Goal: Information Seeking & Learning: Compare options

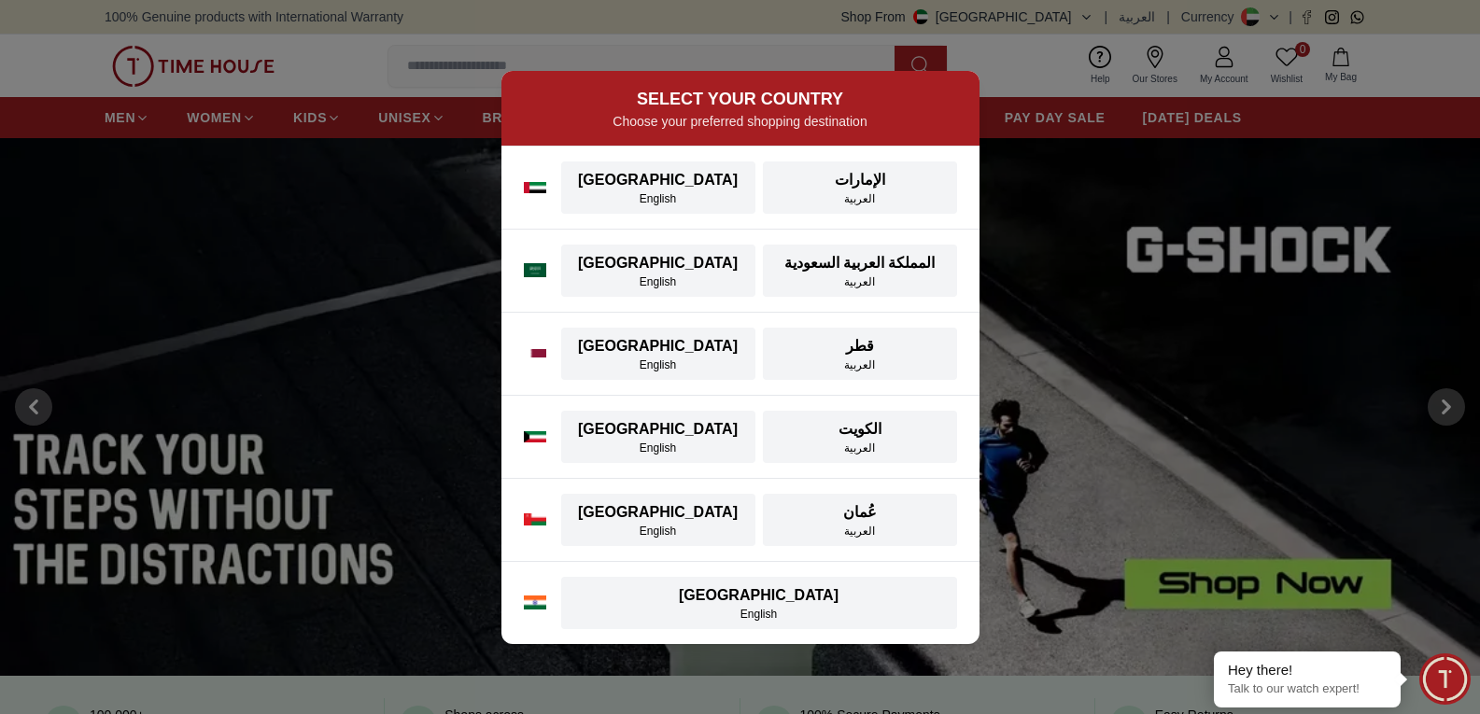
click at [697, 178] on div "[GEOGRAPHIC_DATA]" at bounding box center [658, 180] width 172 height 22
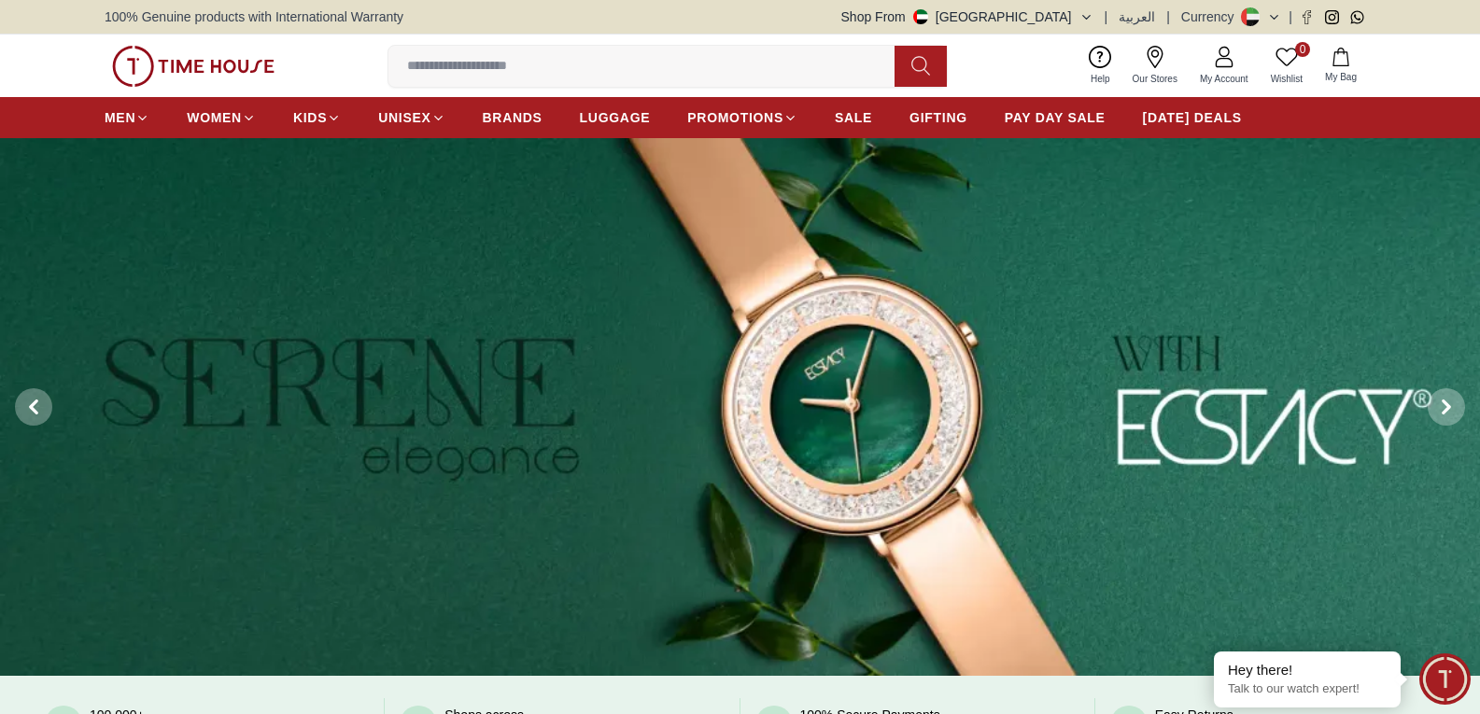
click at [896, 512] on img at bounding box center [740, 407] width 1480 height 538
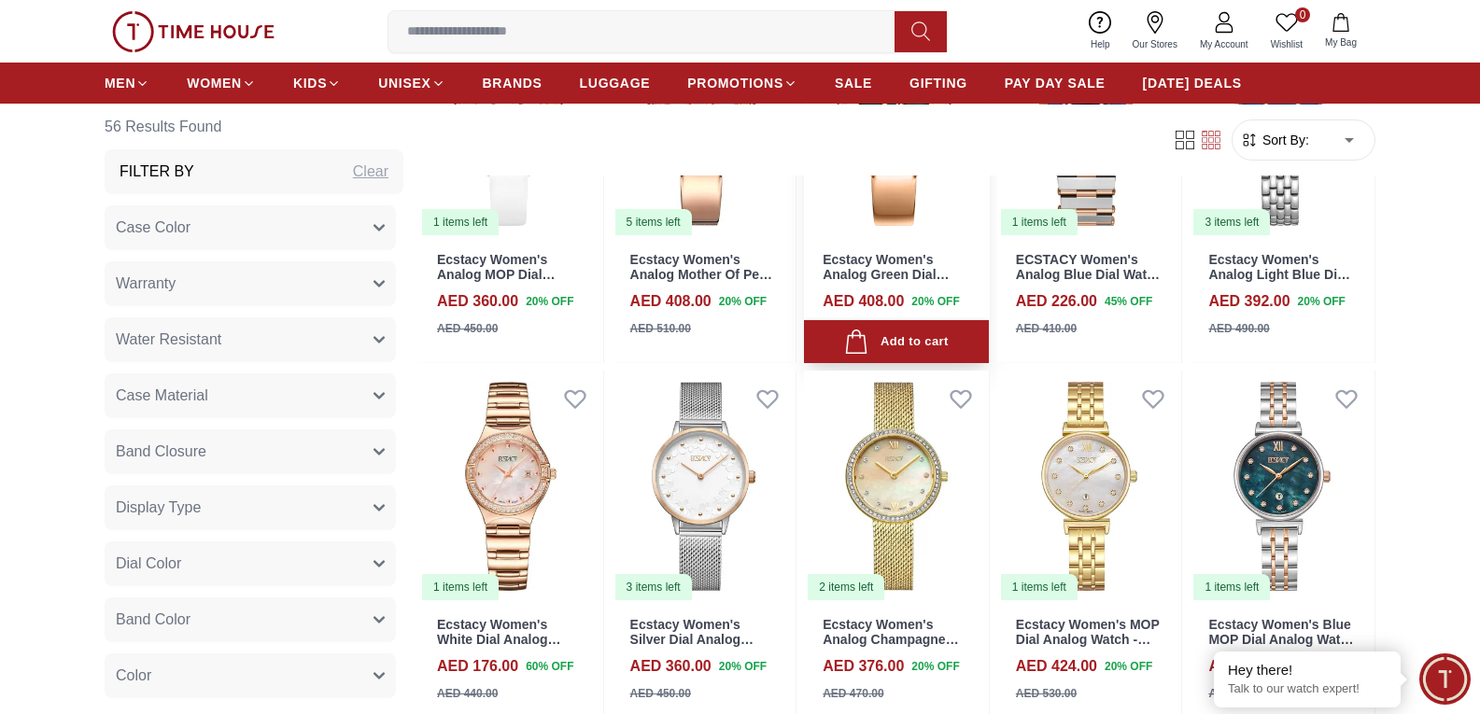
scroll to position [1494, 0]
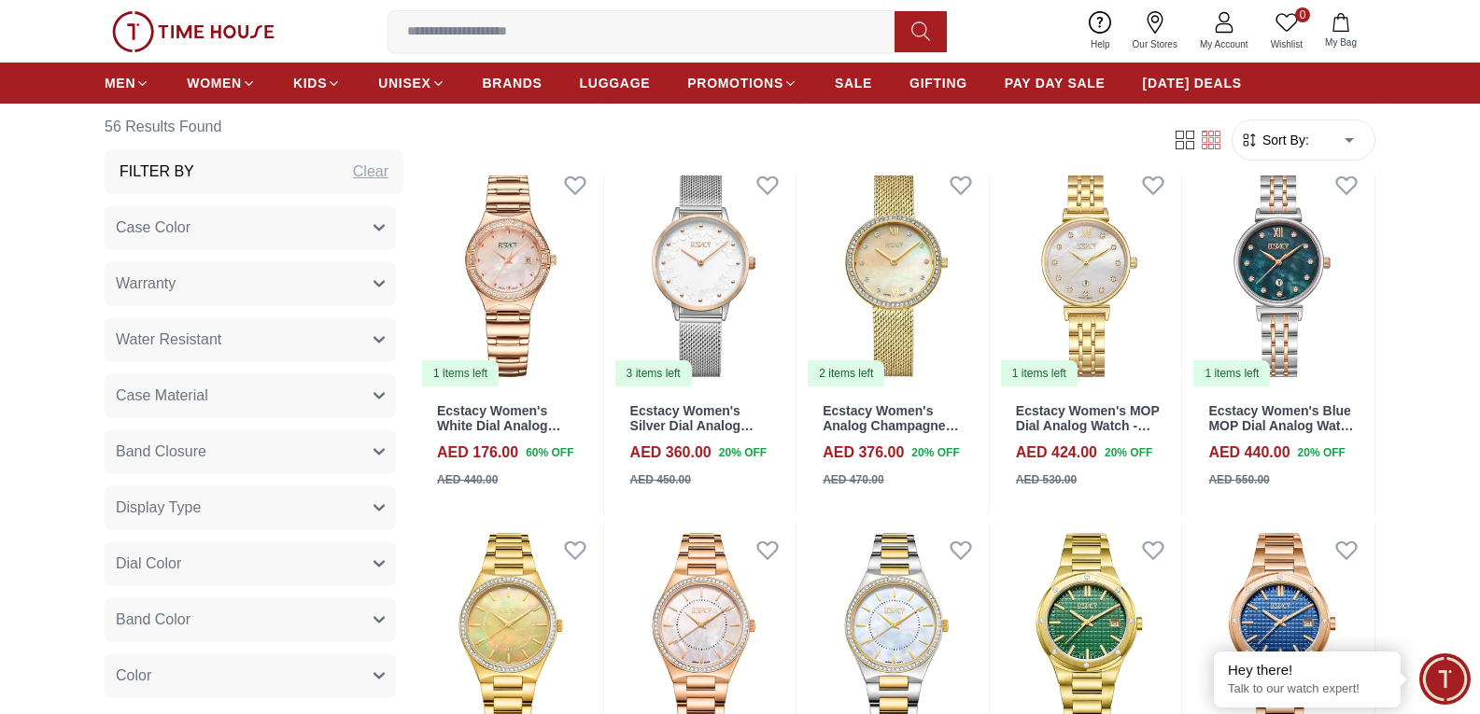
scroll to position [1307, 0]
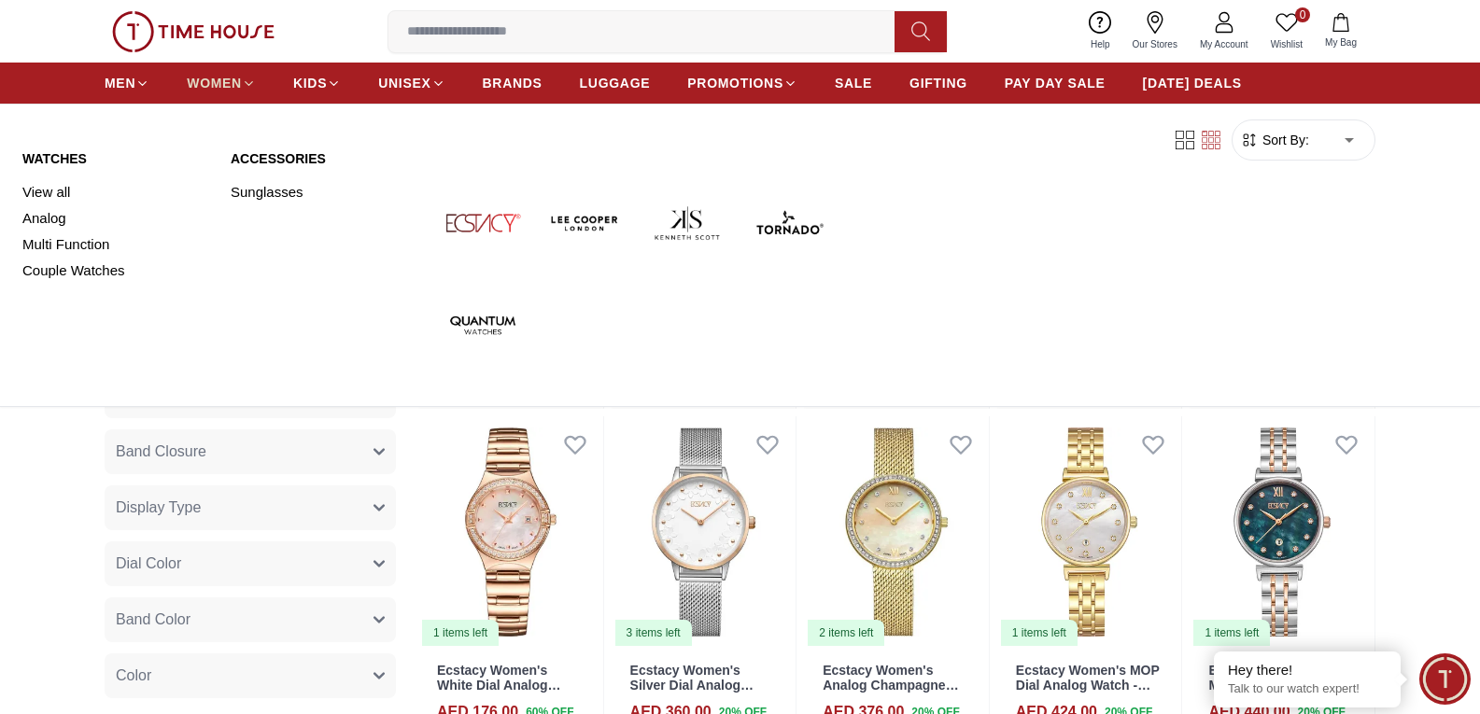
click at [220, 83] on span "WOMEN" at bounding box center [214, 83] width 55 height 19
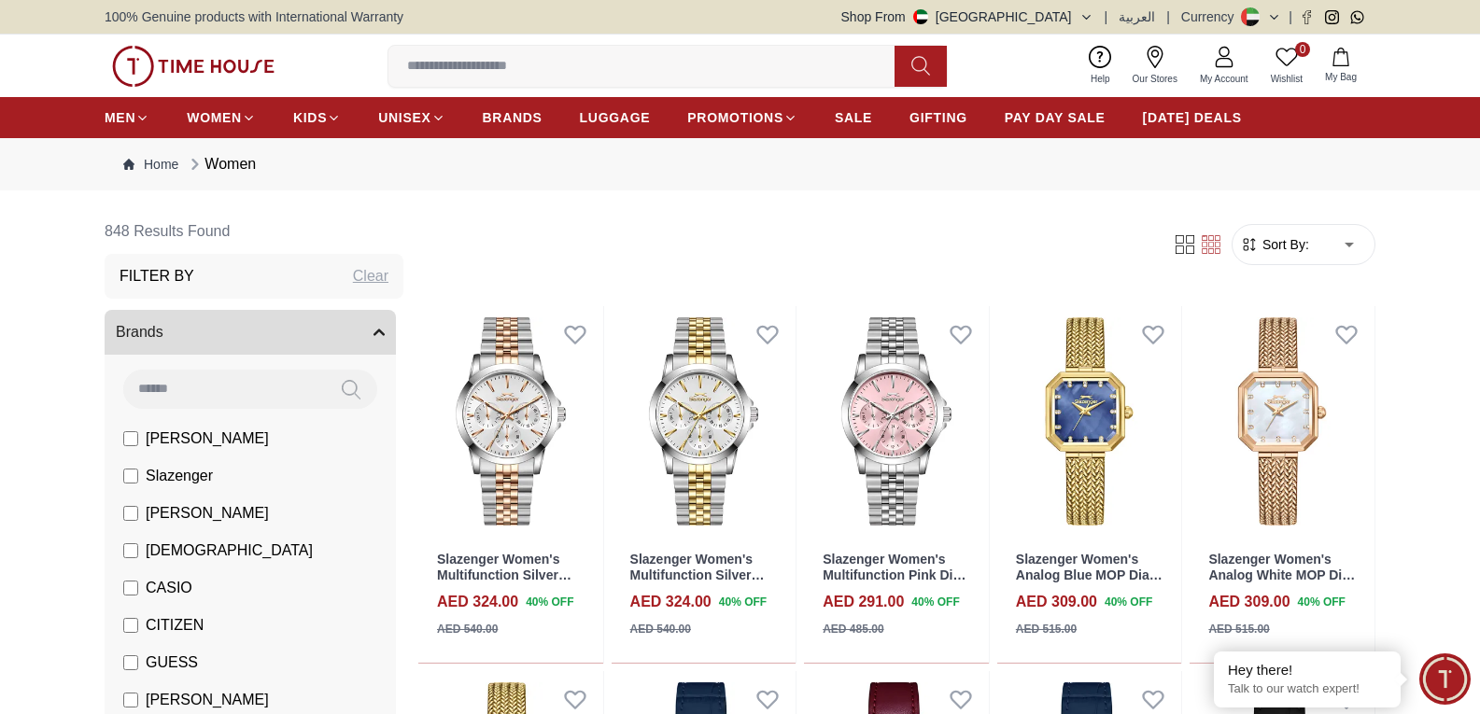
click at [1207, 243] on icon at bounding box center [1211, 244] width 19 height 19
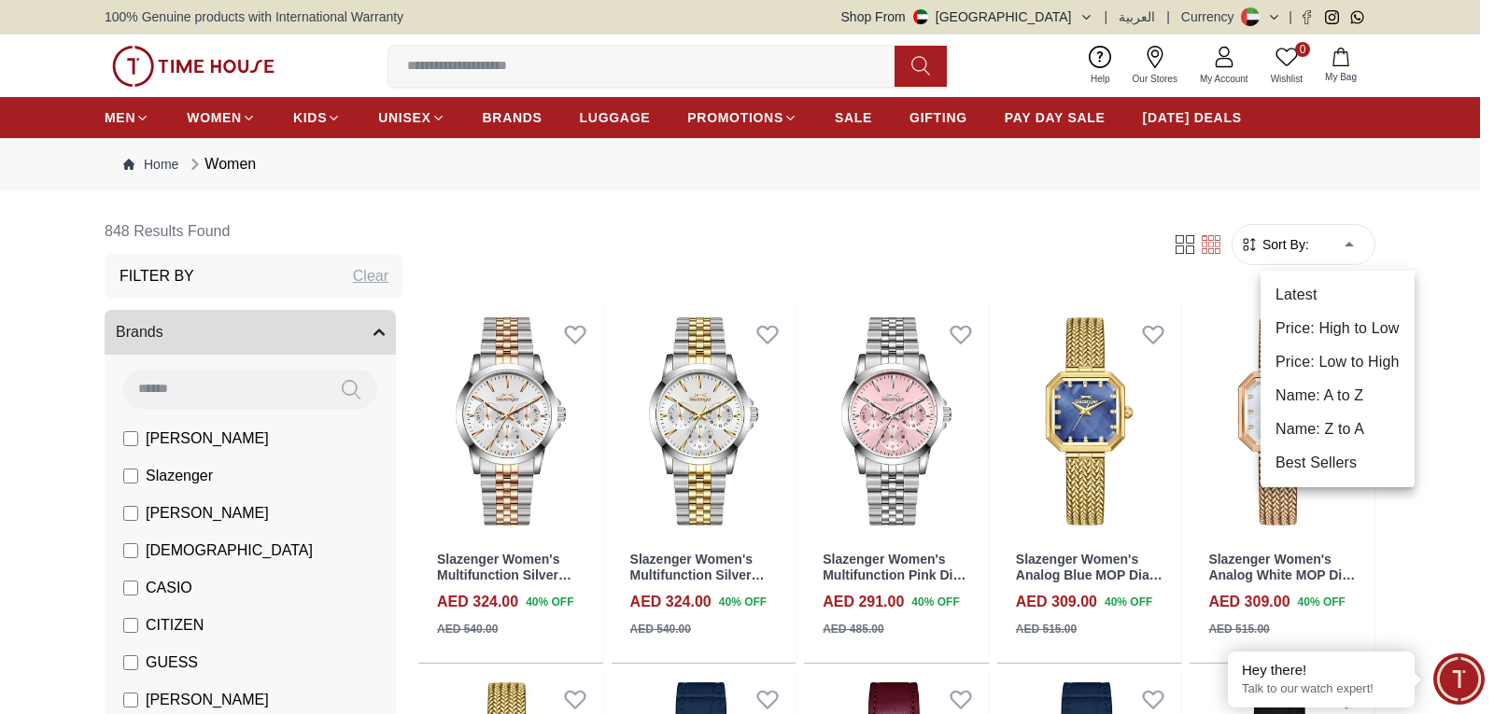
click at [1352, 359] on li "Price: Low to High" at bounding box center [1337, 362] width 154 height 34
type input "*"
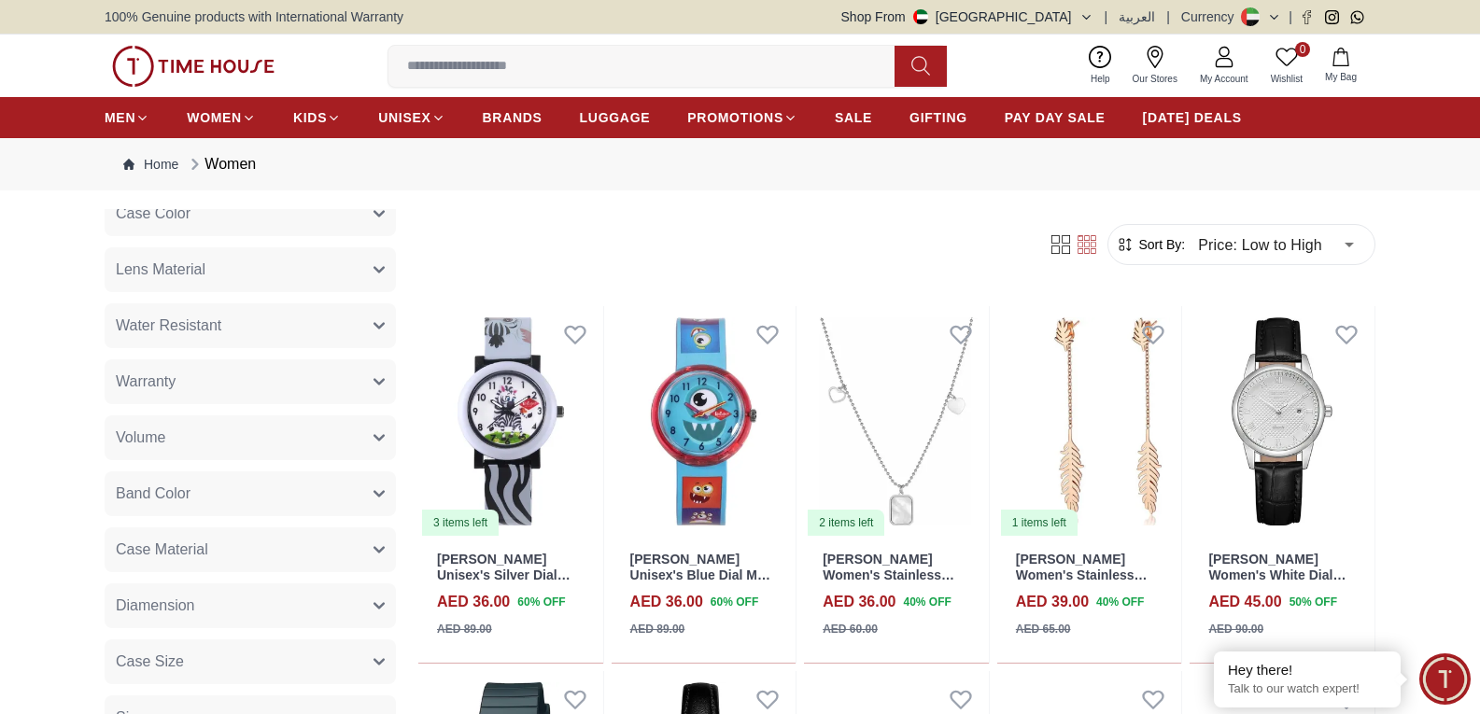
scroll to position [747, 0]
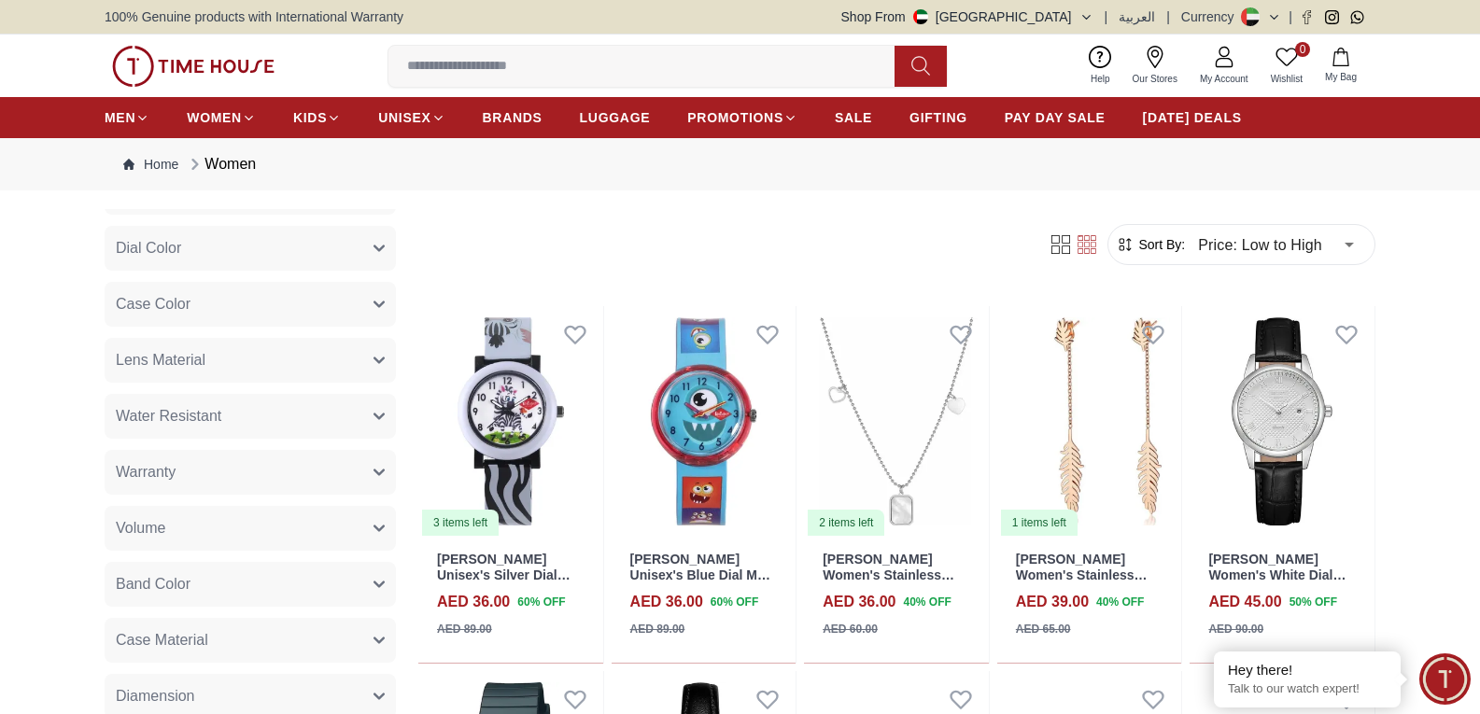
click at [204, 405] on span "Water Resistant" at bounding box center [168, 416] width 105 height 22
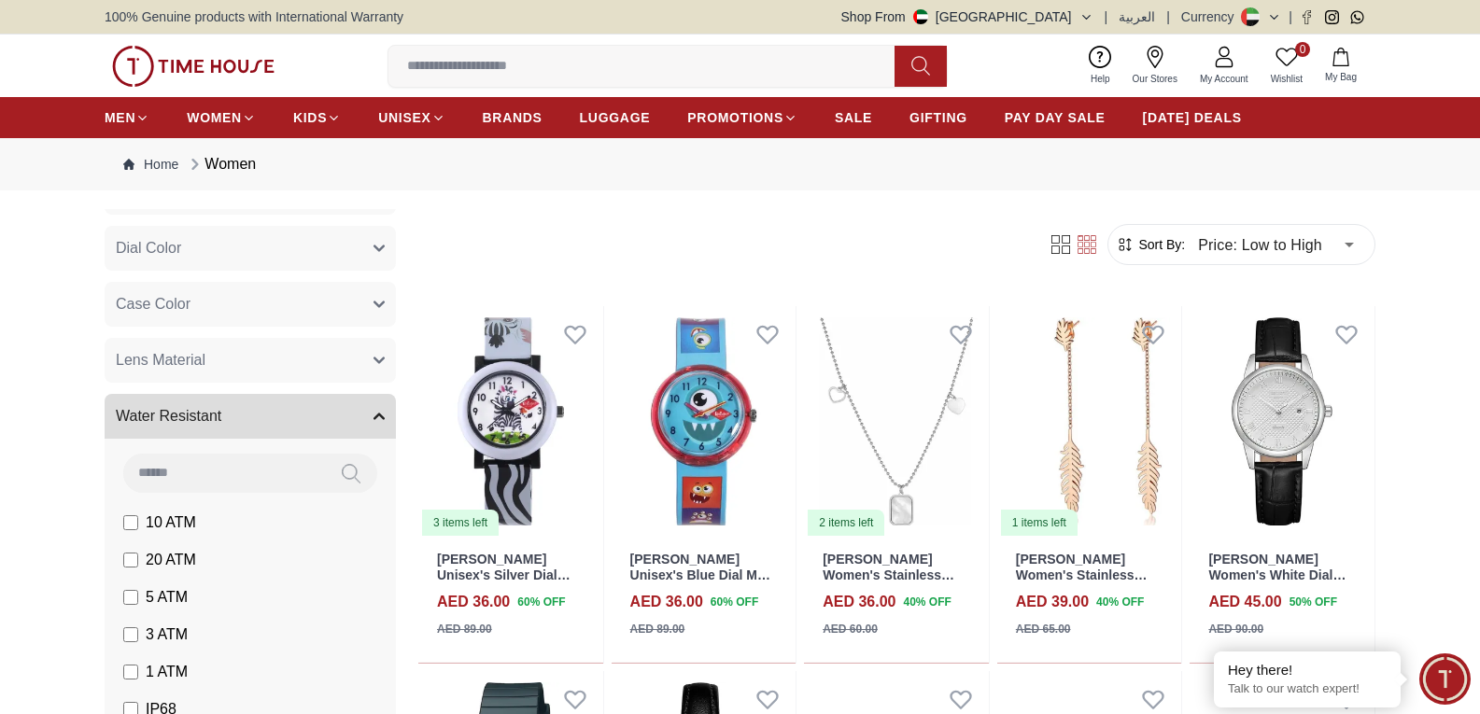
click at [208, 366] on button "Lens Material" at bounding box center [250, 360] width 291 height 45
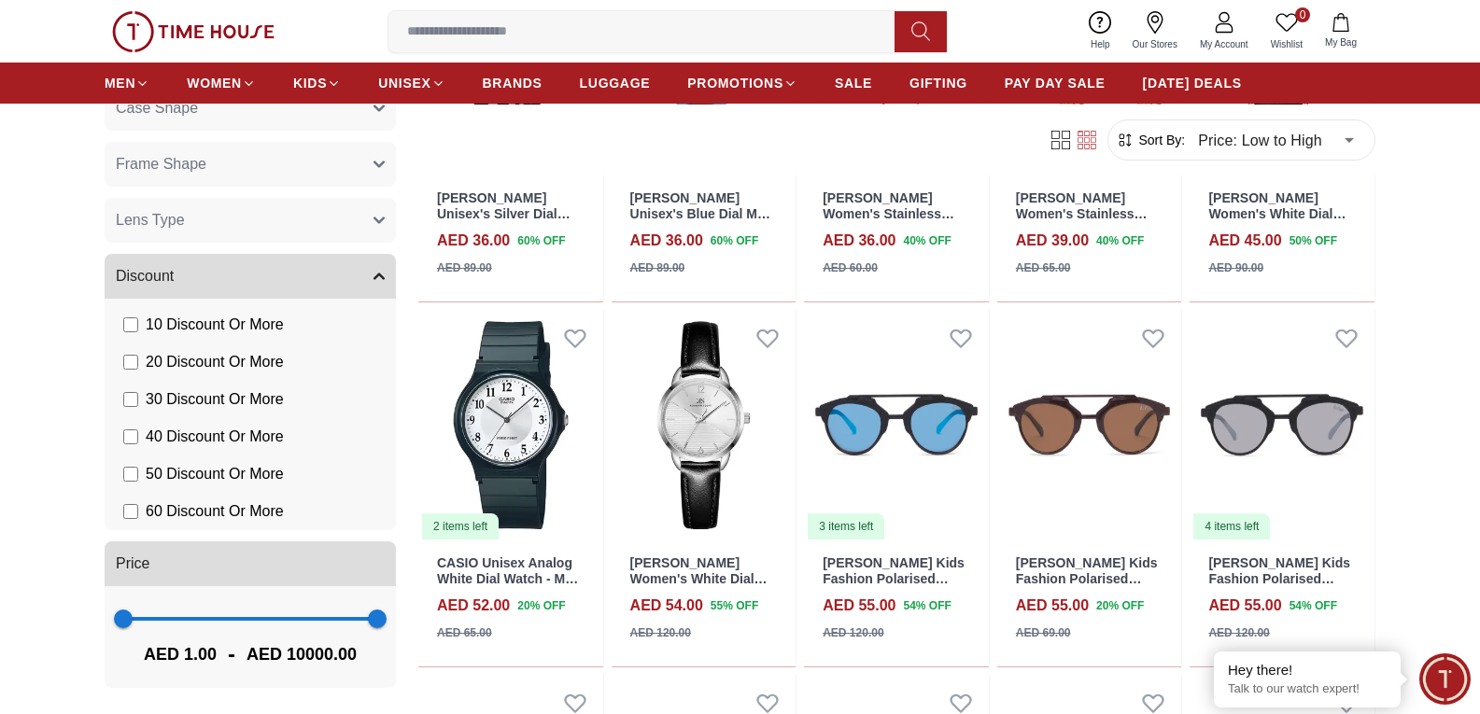
scroll to position [373, 0]
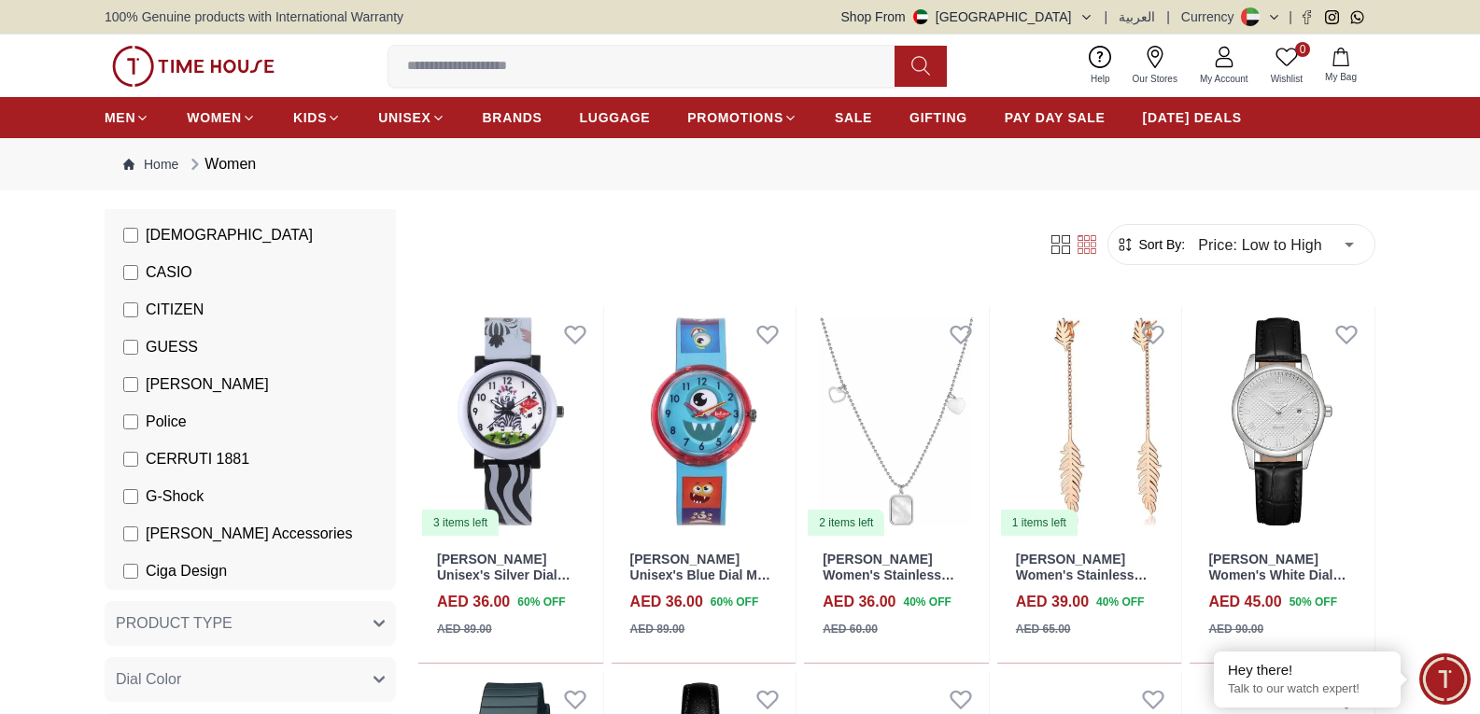
scroll to position [353, 0]
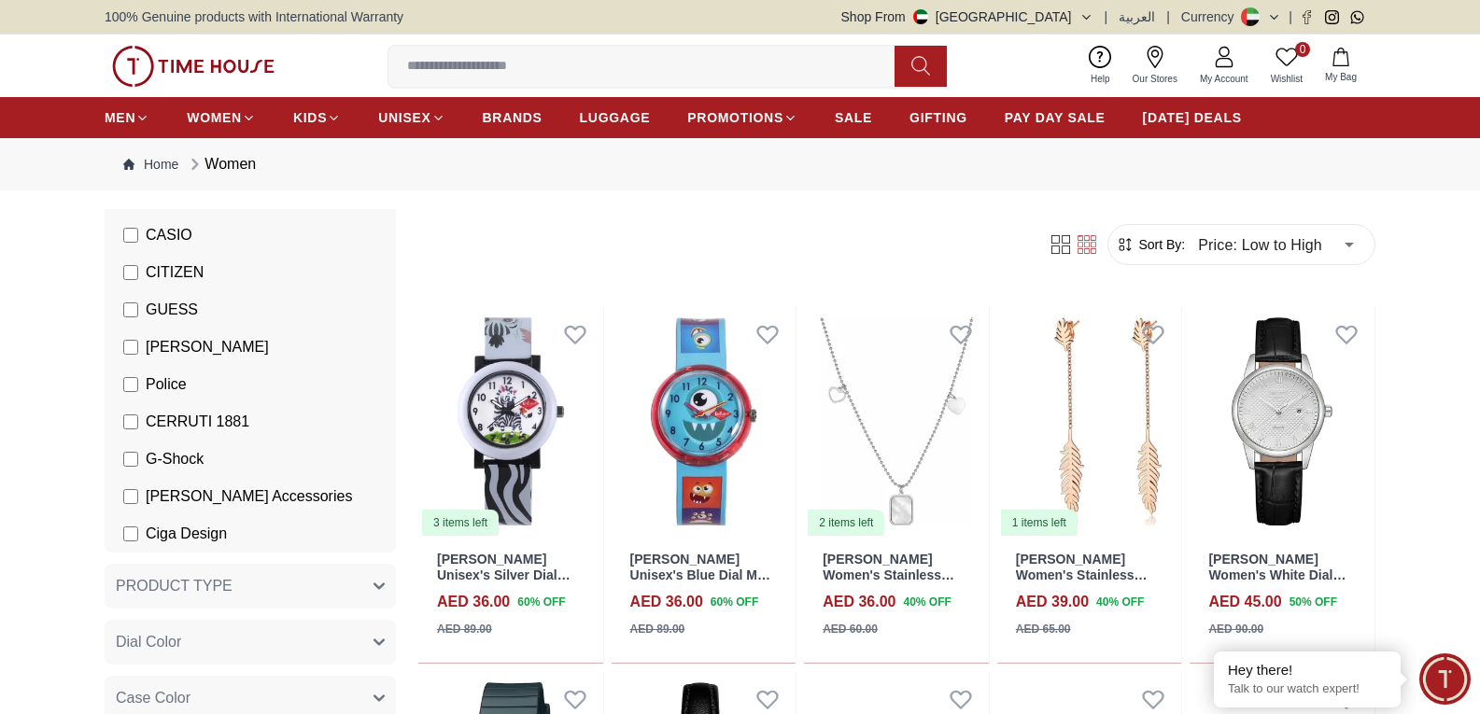
click at [221, 579] on span "PRODUCT TYPE" at bounding box center [174, 586] width 117 height 22
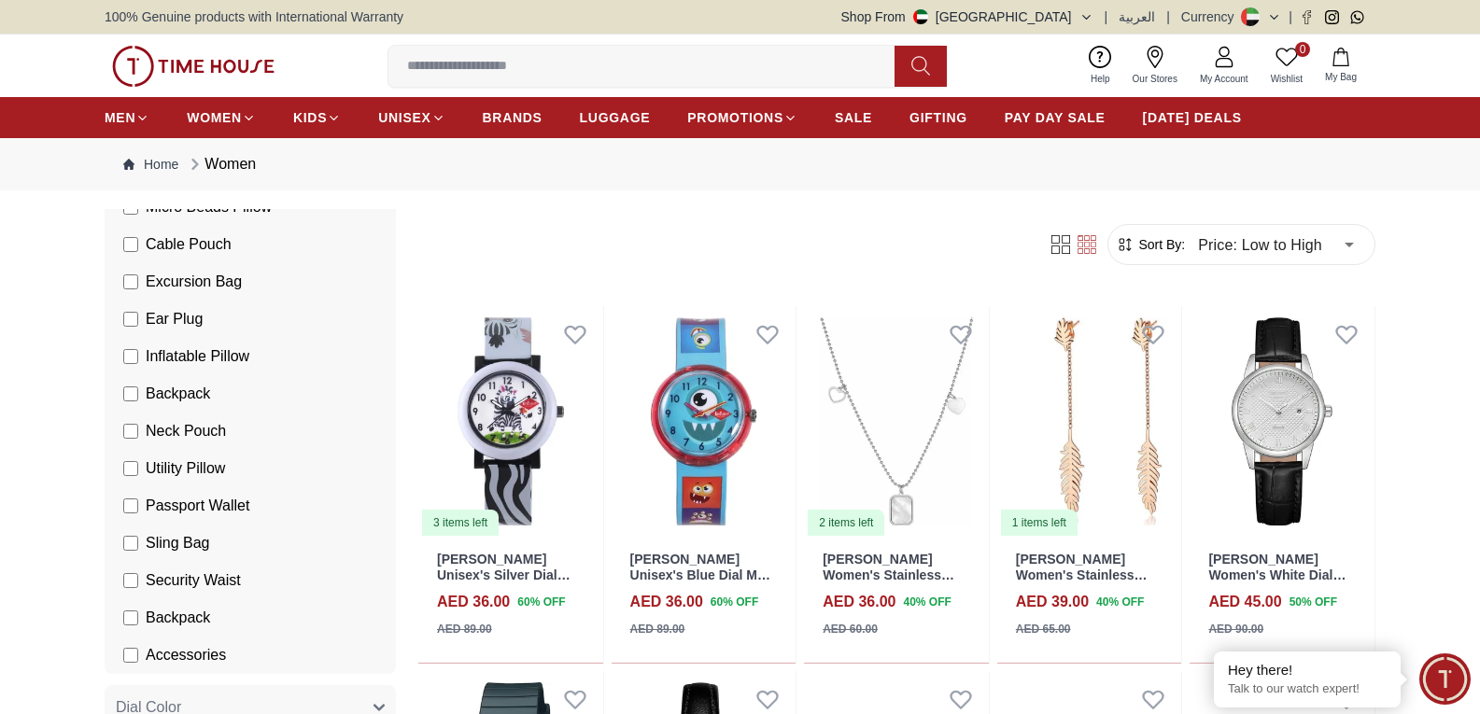
scroll to position [1006, 0]
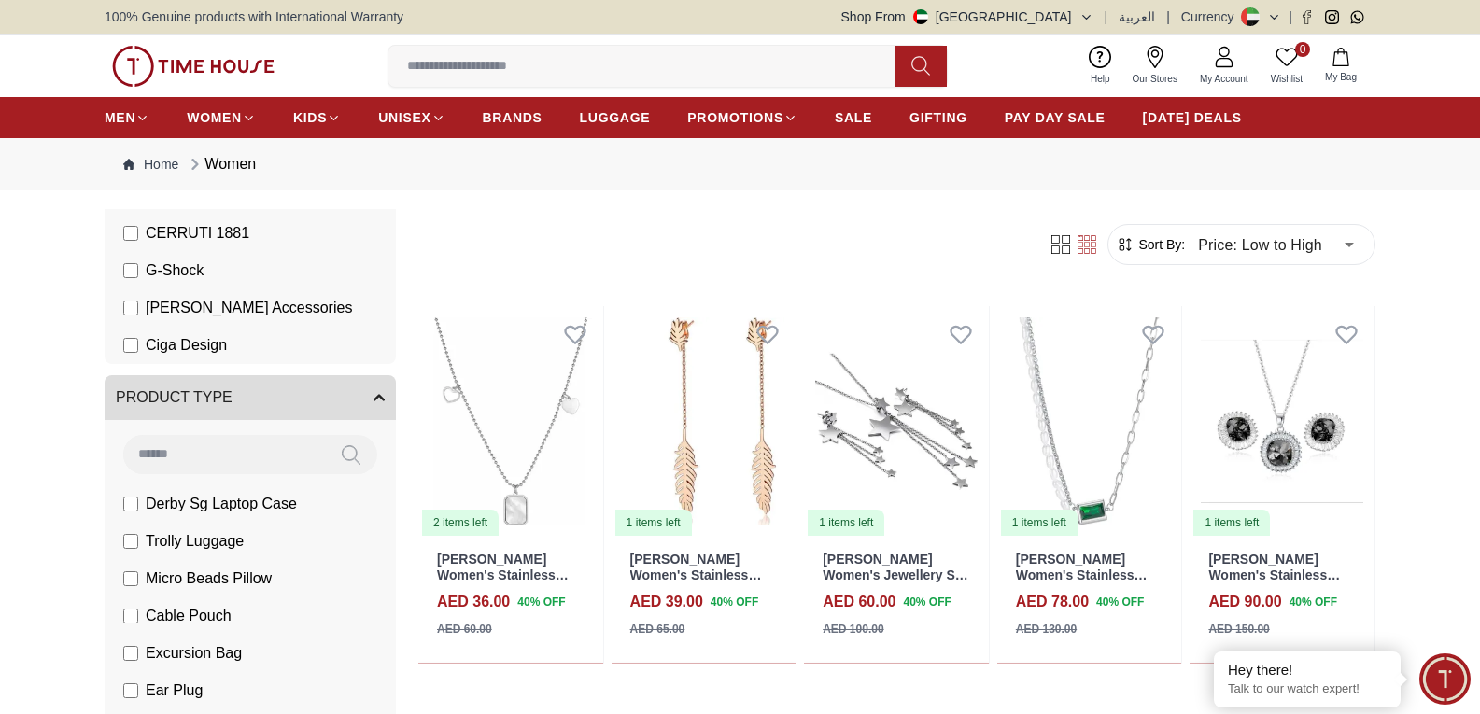
scroll to position [540, 0]
click at [204, 455] on input at bounding box center [224, 455] width 202 height 37
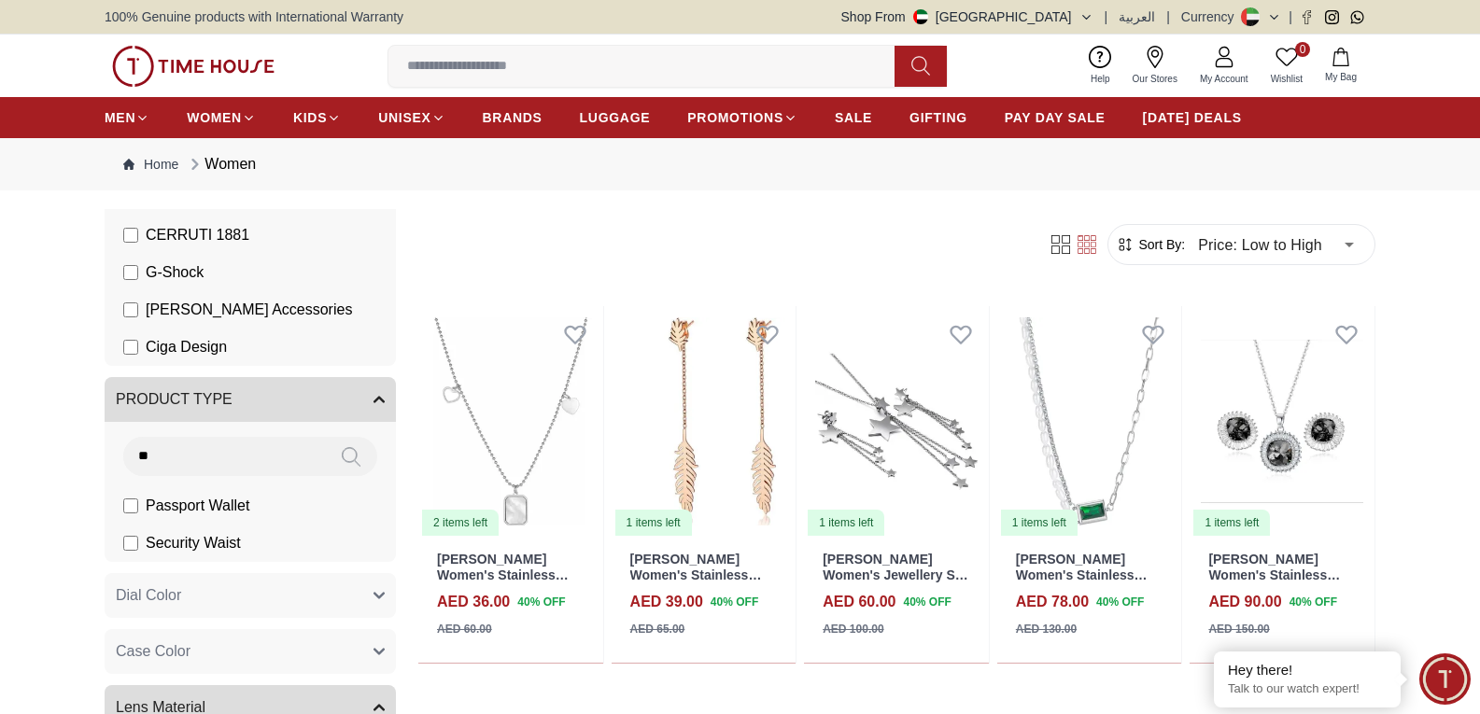
type input "*"
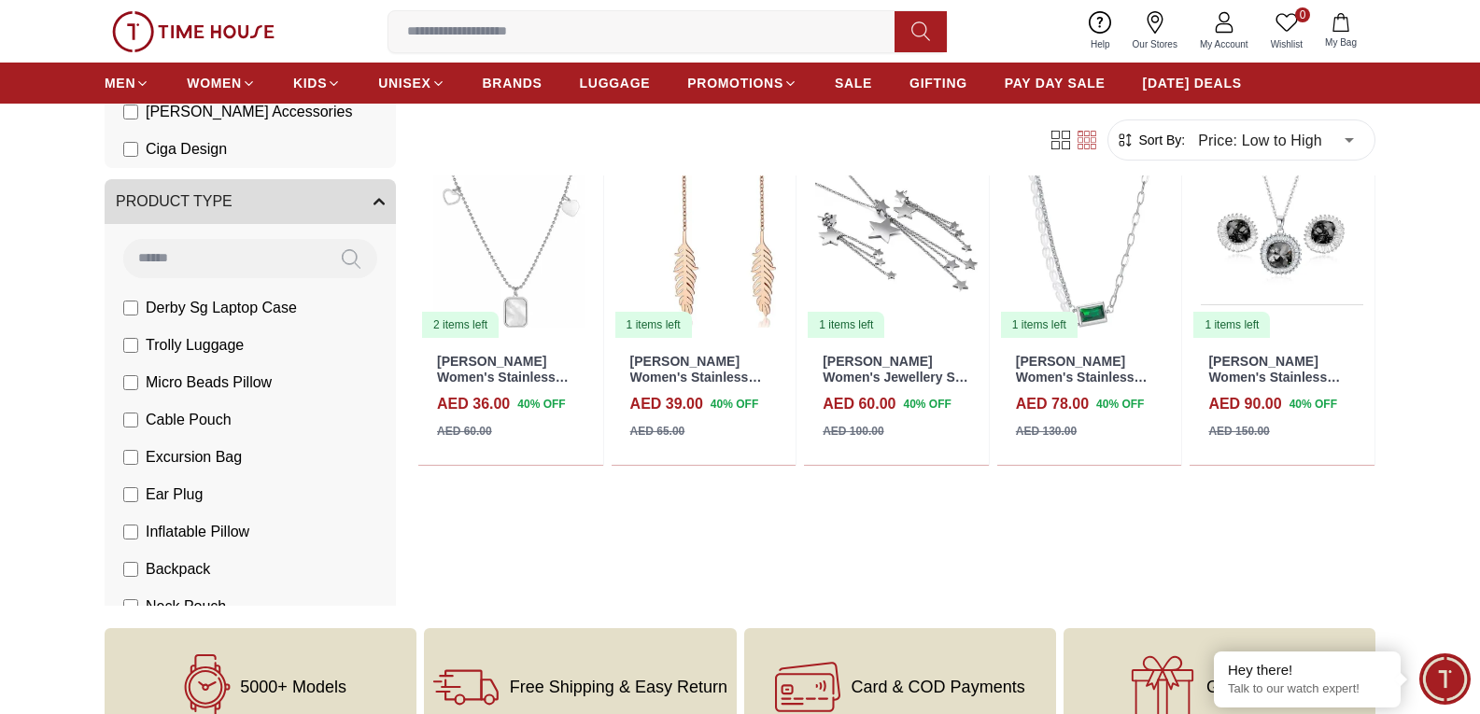
scroll to position [0, 0]
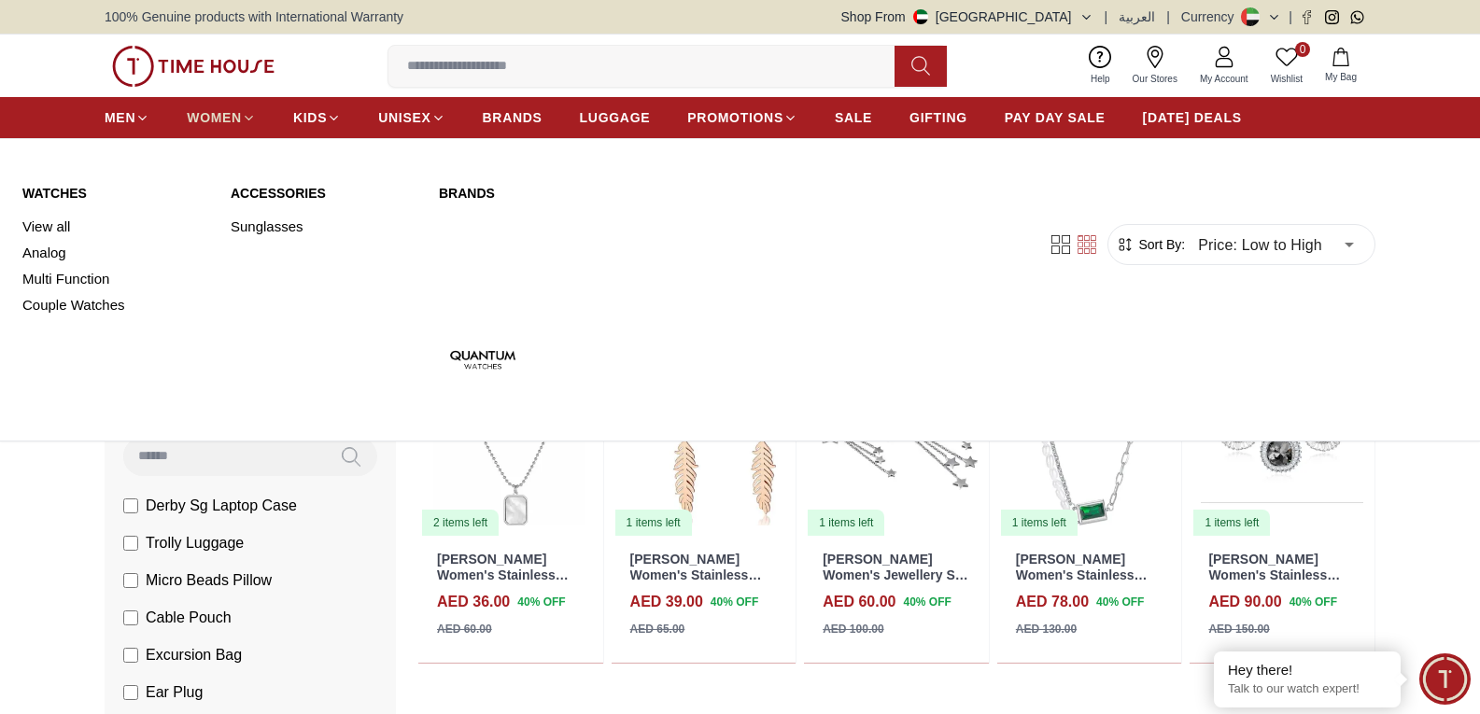
click at [215, 112] on span "WOMEN" at bounding box center [214, 117] width 55 height 19
type input "******"
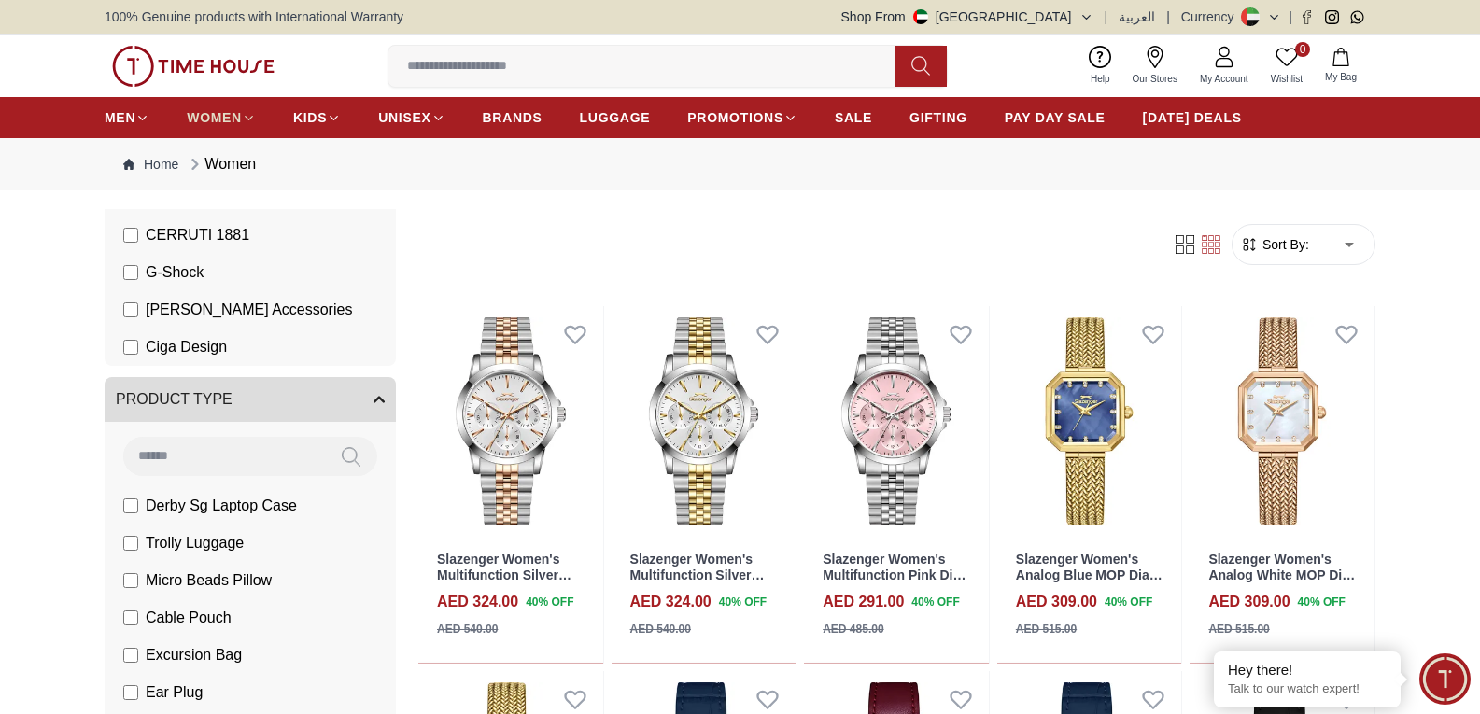
click at [215, 112] on span "WOMEN" at bounding box center [214, 117] width 55 height 19
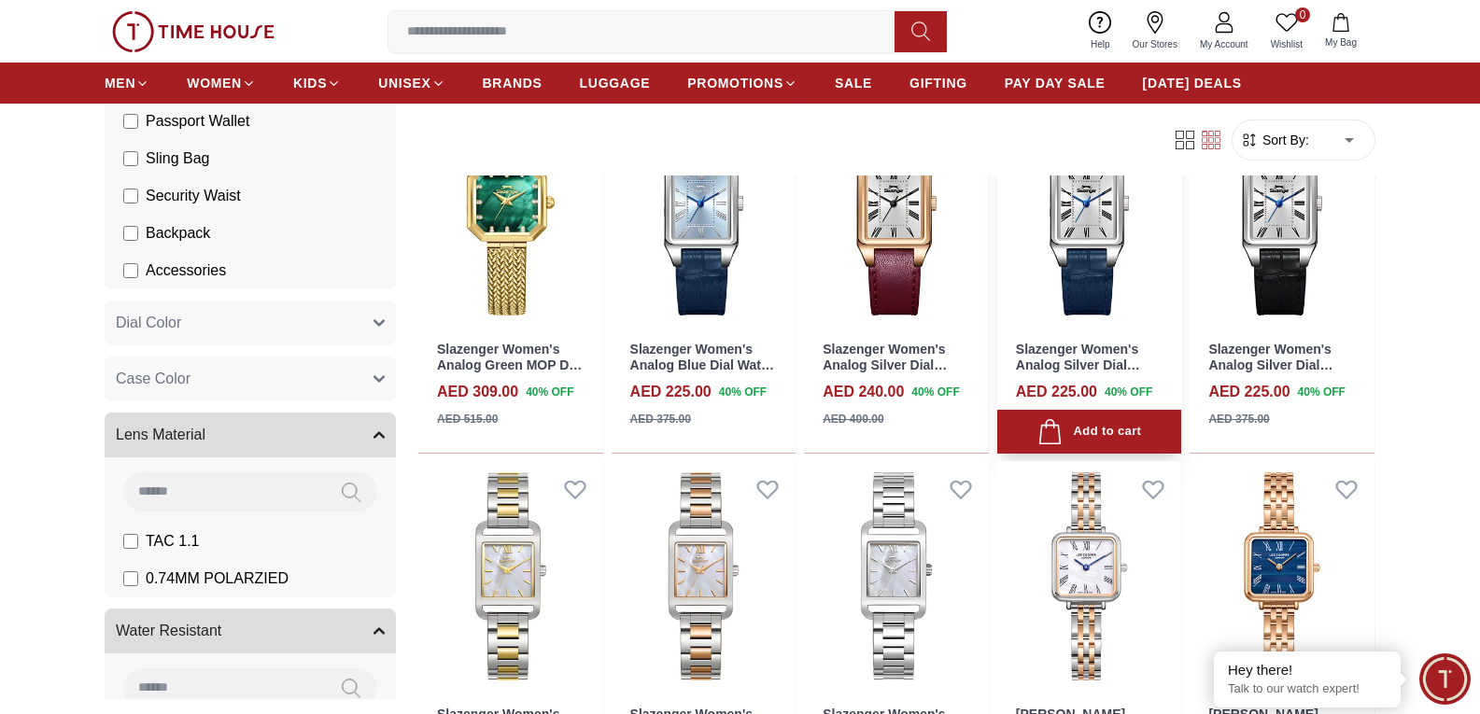
scroll to position [747, 0]
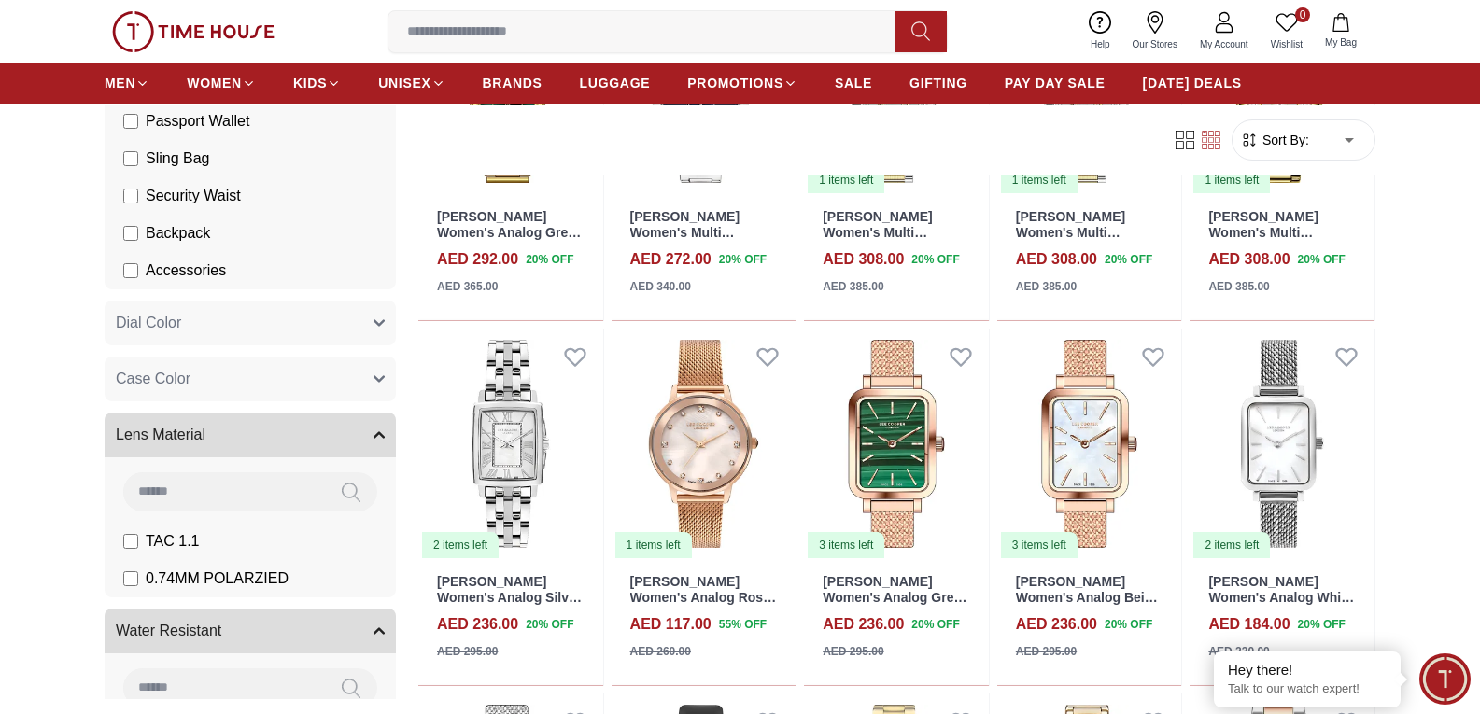
scroll to position [2427, 0]
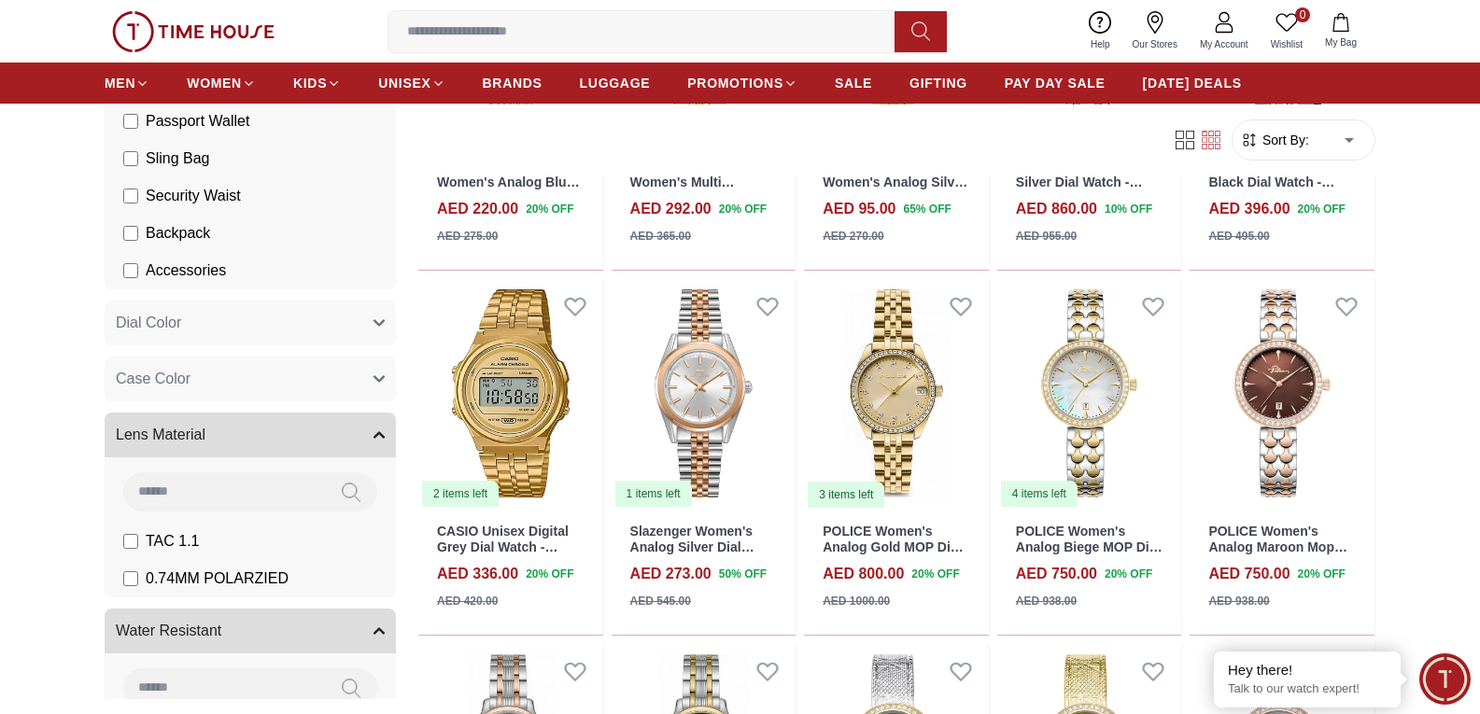
scroll to position [3454, 0]
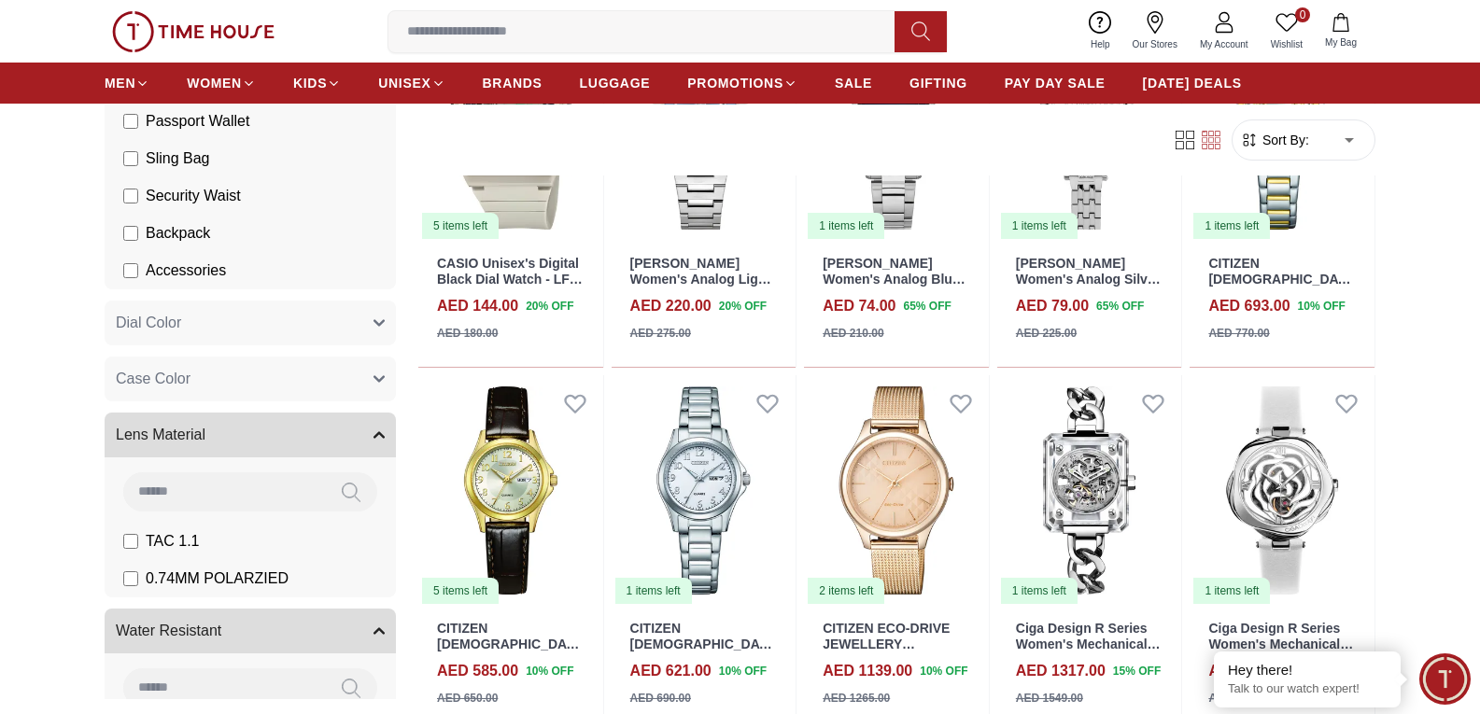
scroll to position [5415, 0]
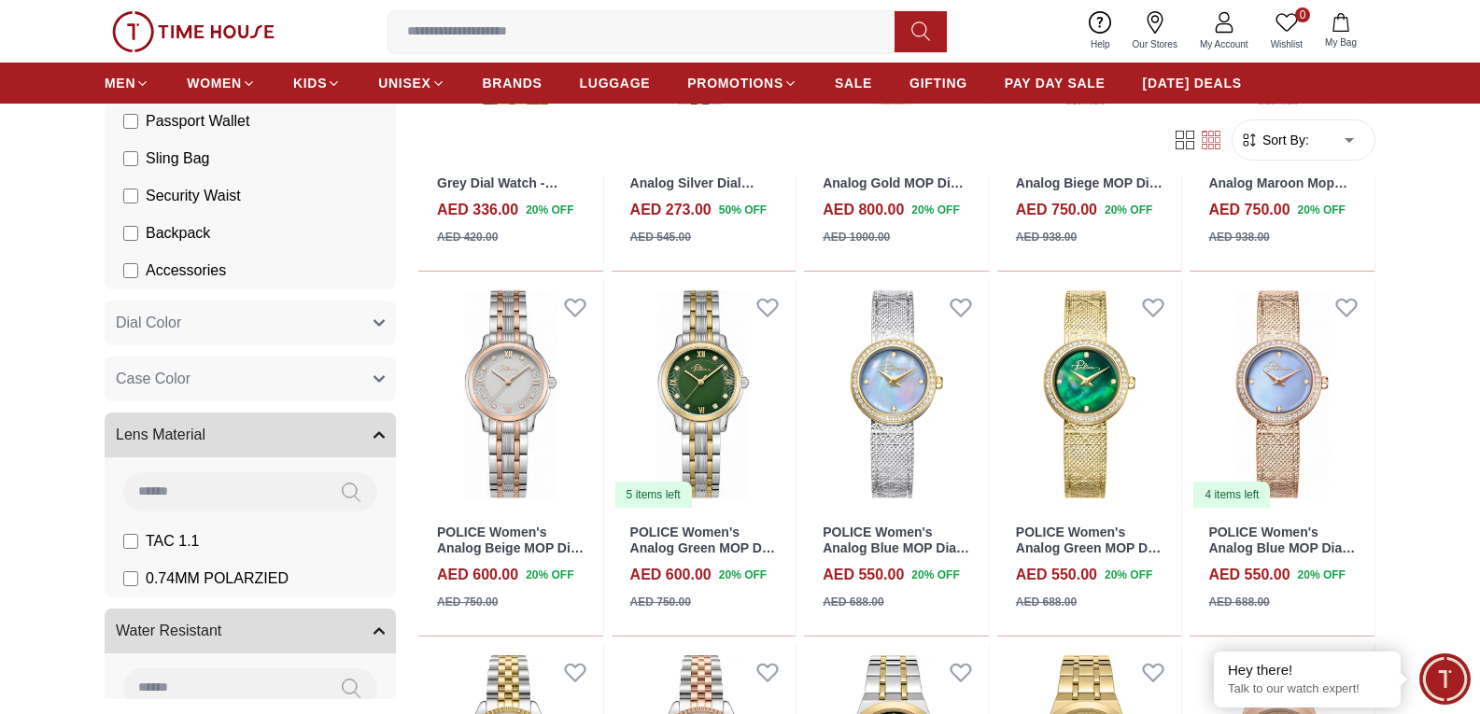
scroll to position [3304, 0]
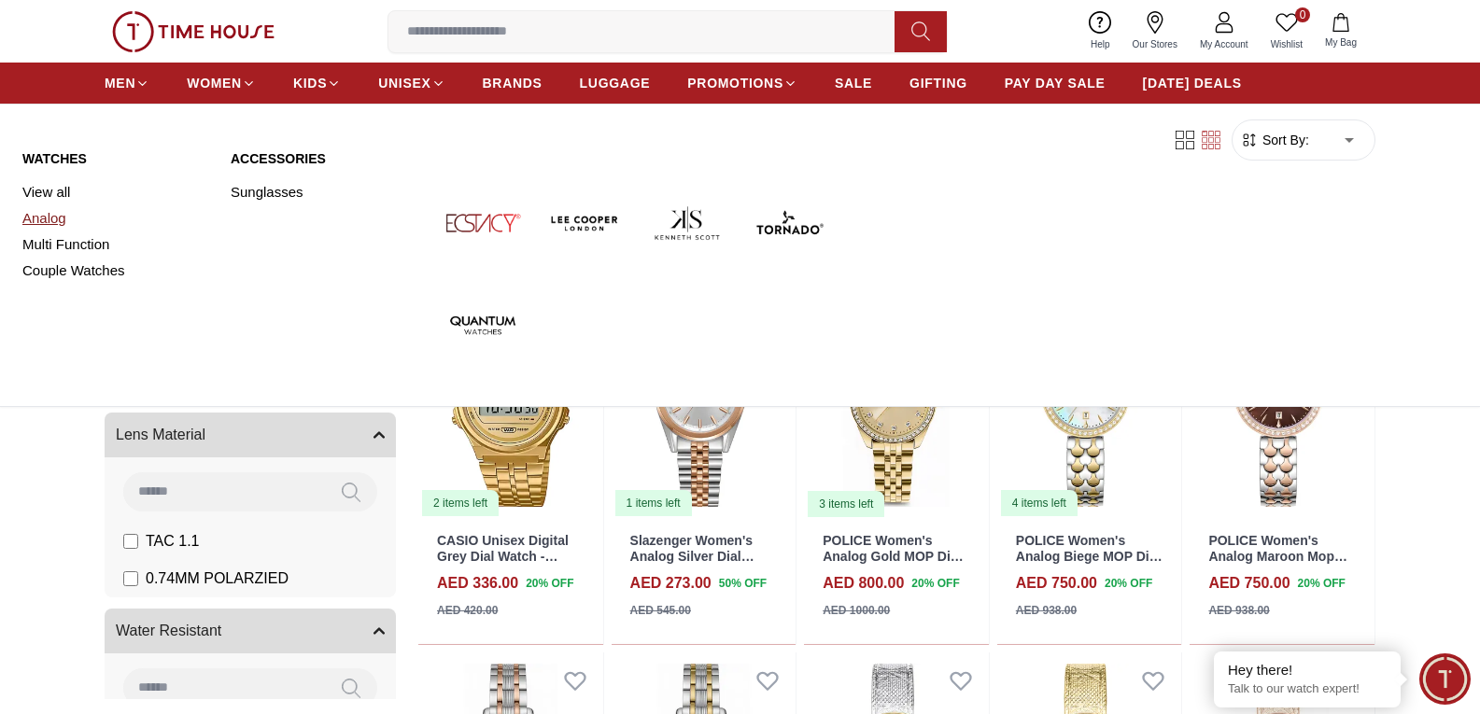
click at [39, 218] on link "Analog" at bounding box center [115, 218] width 186 height 26
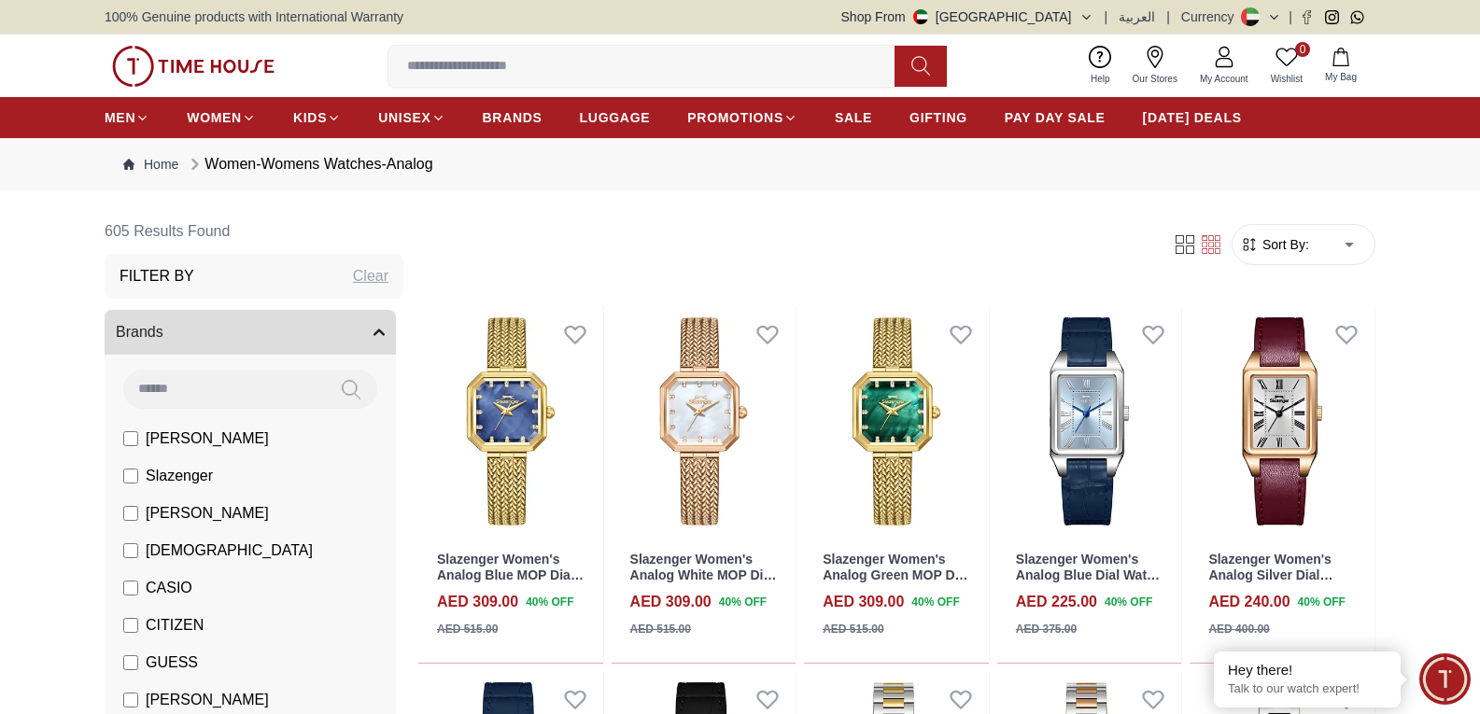
click at [1297, 246] on span "Sort By:" at bounding box center [1283, 244] width 50 height 19
click at [1286, 249] on span "Sort By:" at bounding box center [1283, 244] width 50 height 19
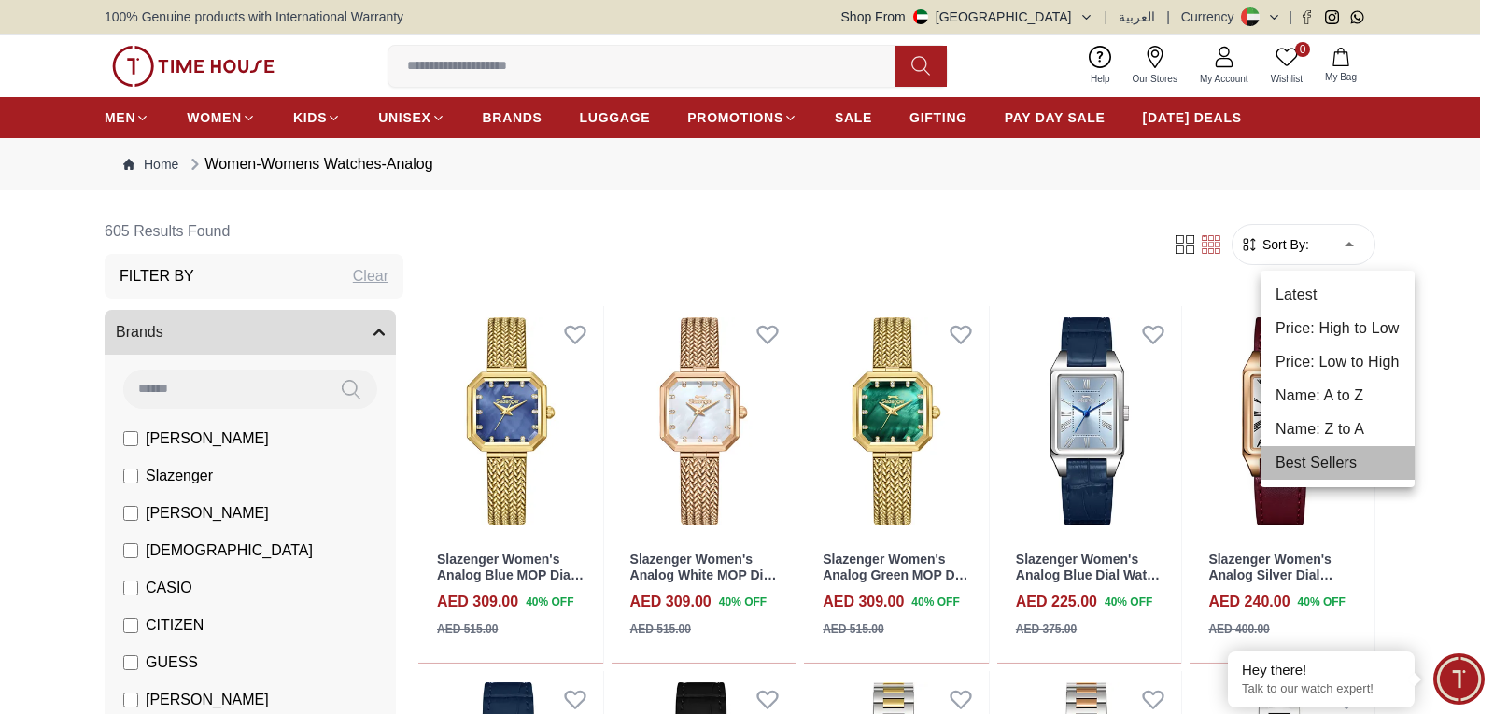
click at [1337, 462] on li "Best Sellers" at bounding box center [1337, 463] width 154 height 34
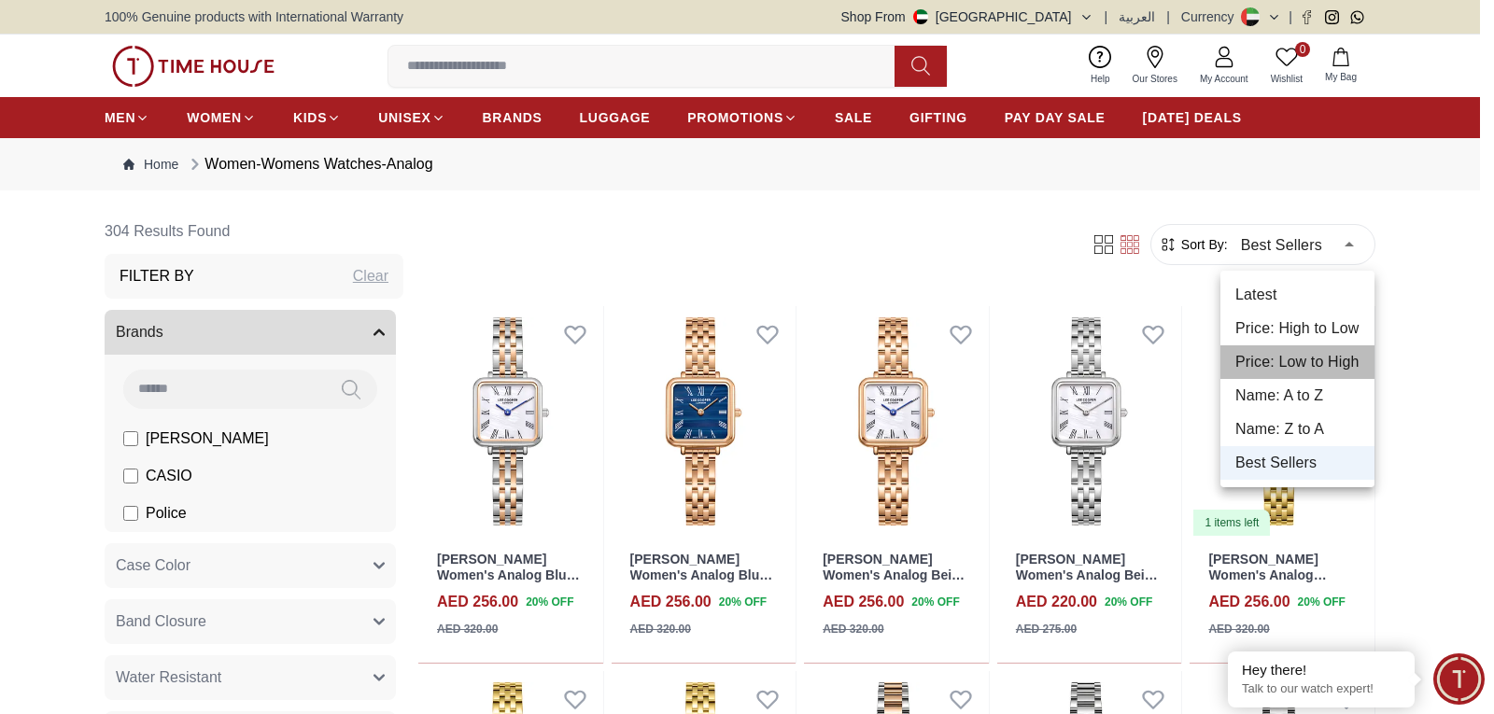
click at [1300, 368] on li "Price: Low to High" at bounding box center [1297, 362] width 154 height 34
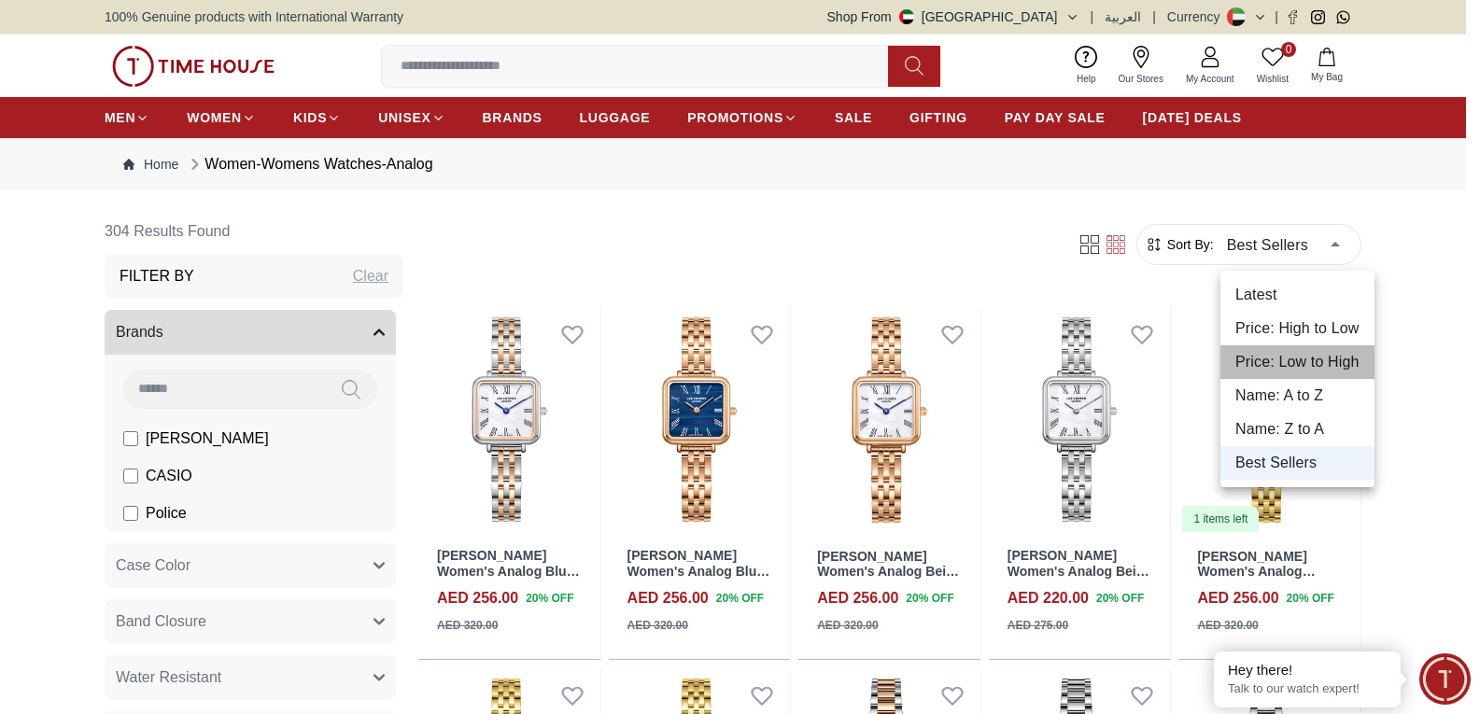
type input "*"
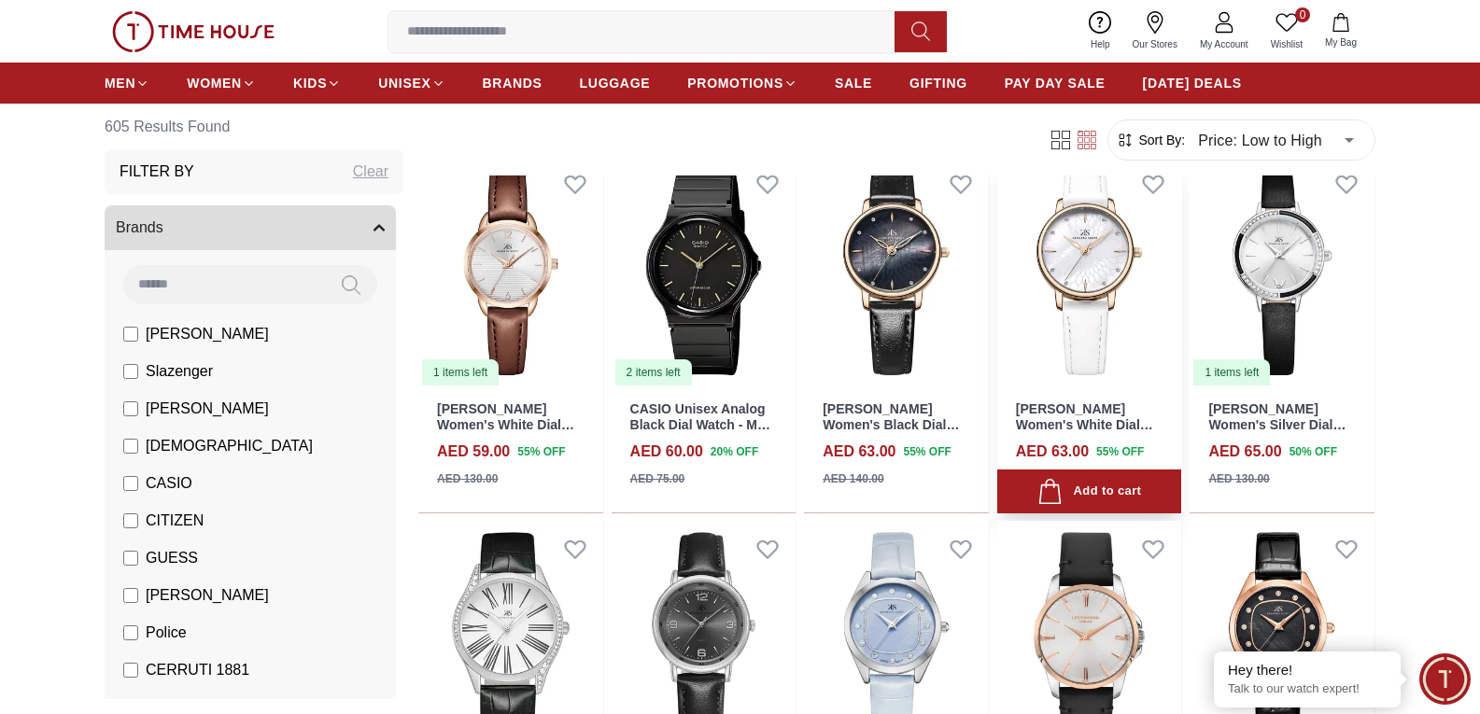
scroll to position [747, 0]
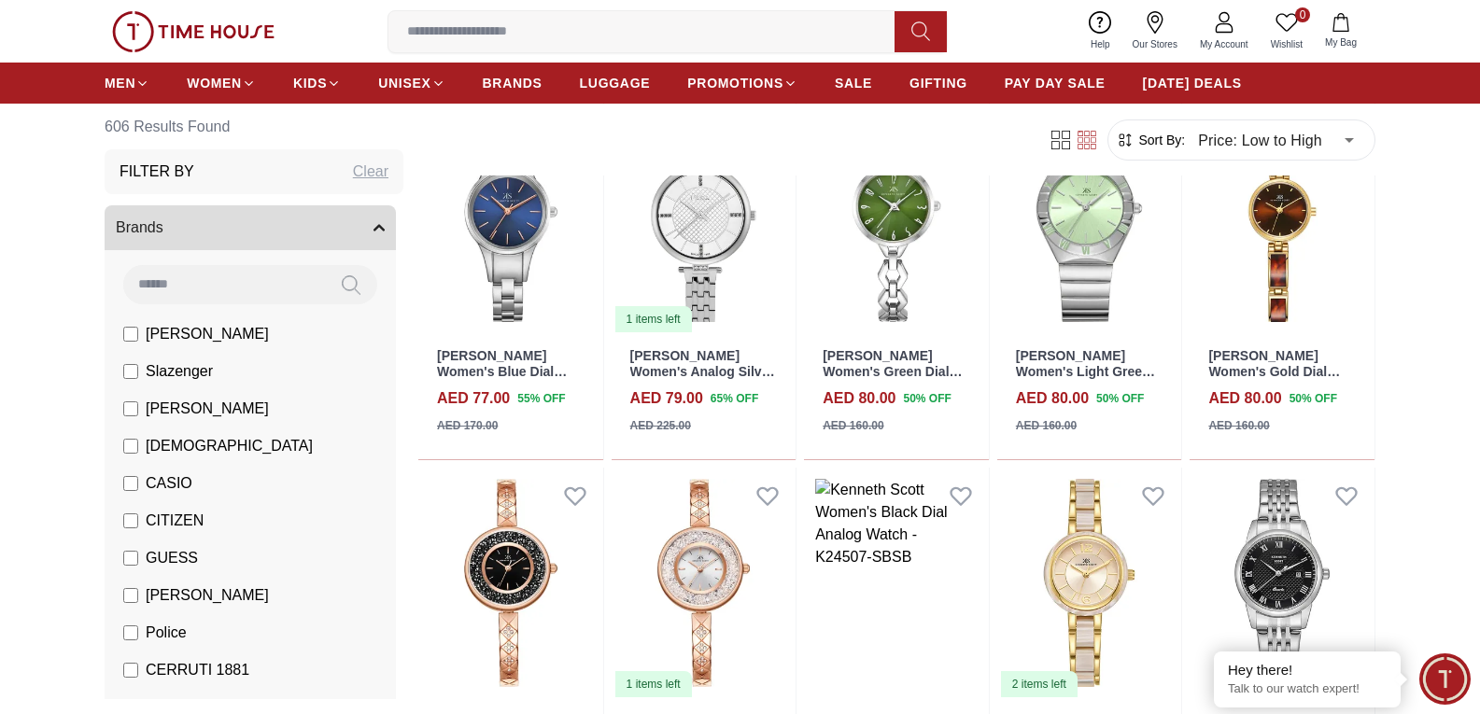
scroll to position [2427, 0]
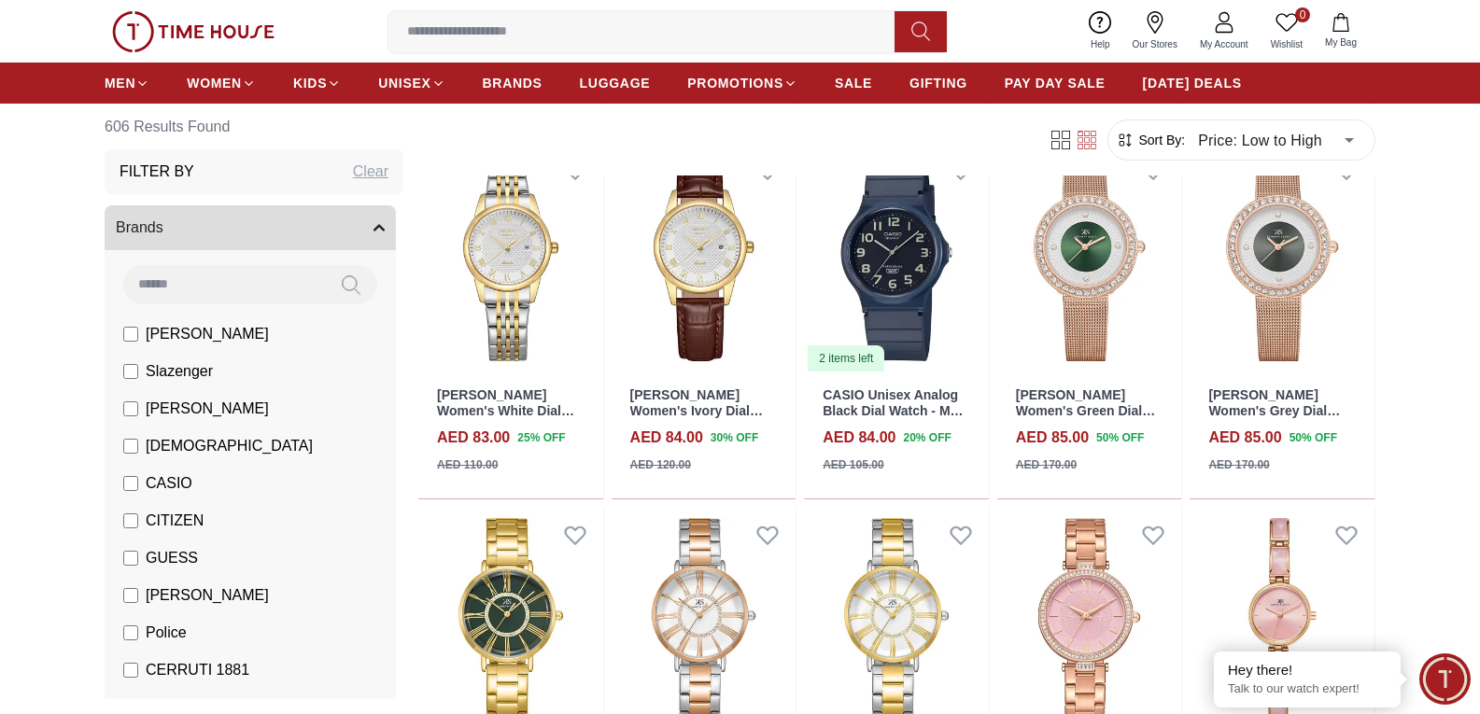
scroll to position [3268, 0]
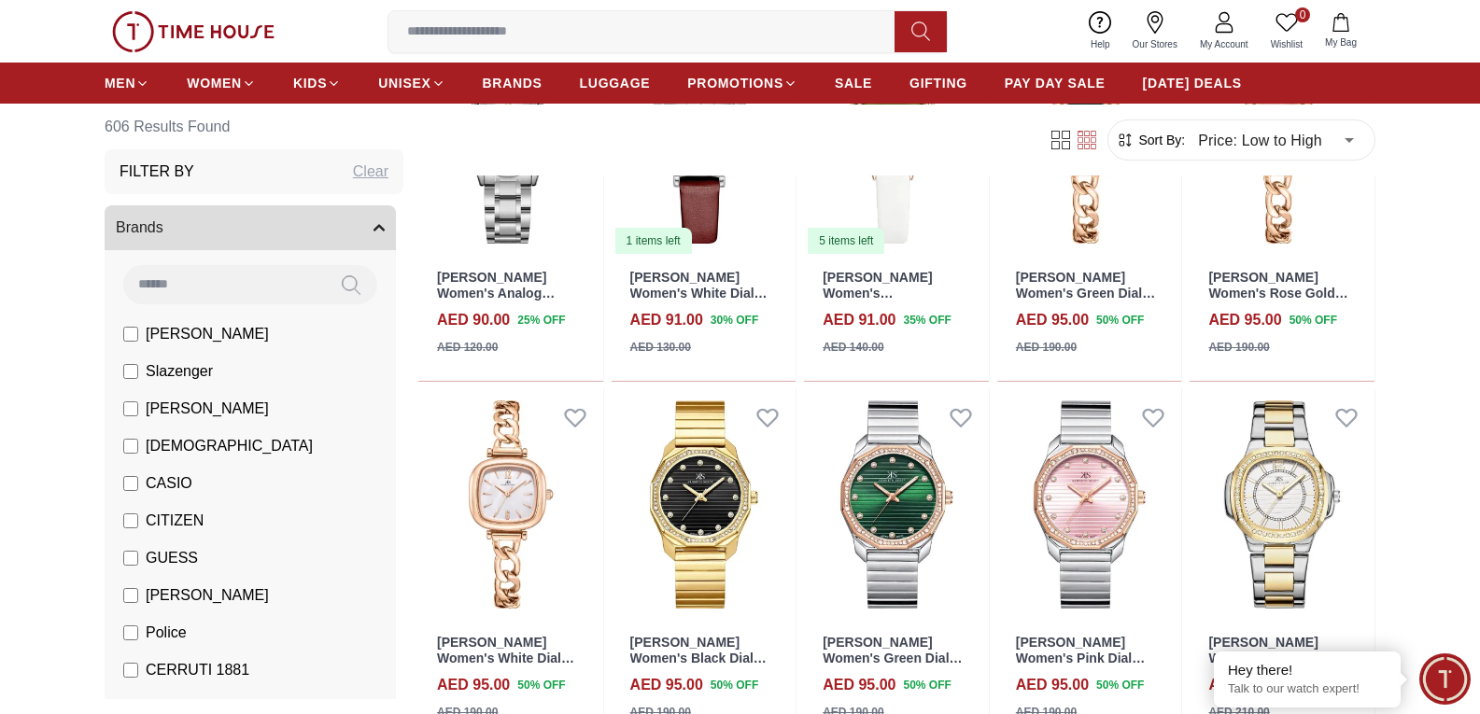
scroll to position [5415, 0]
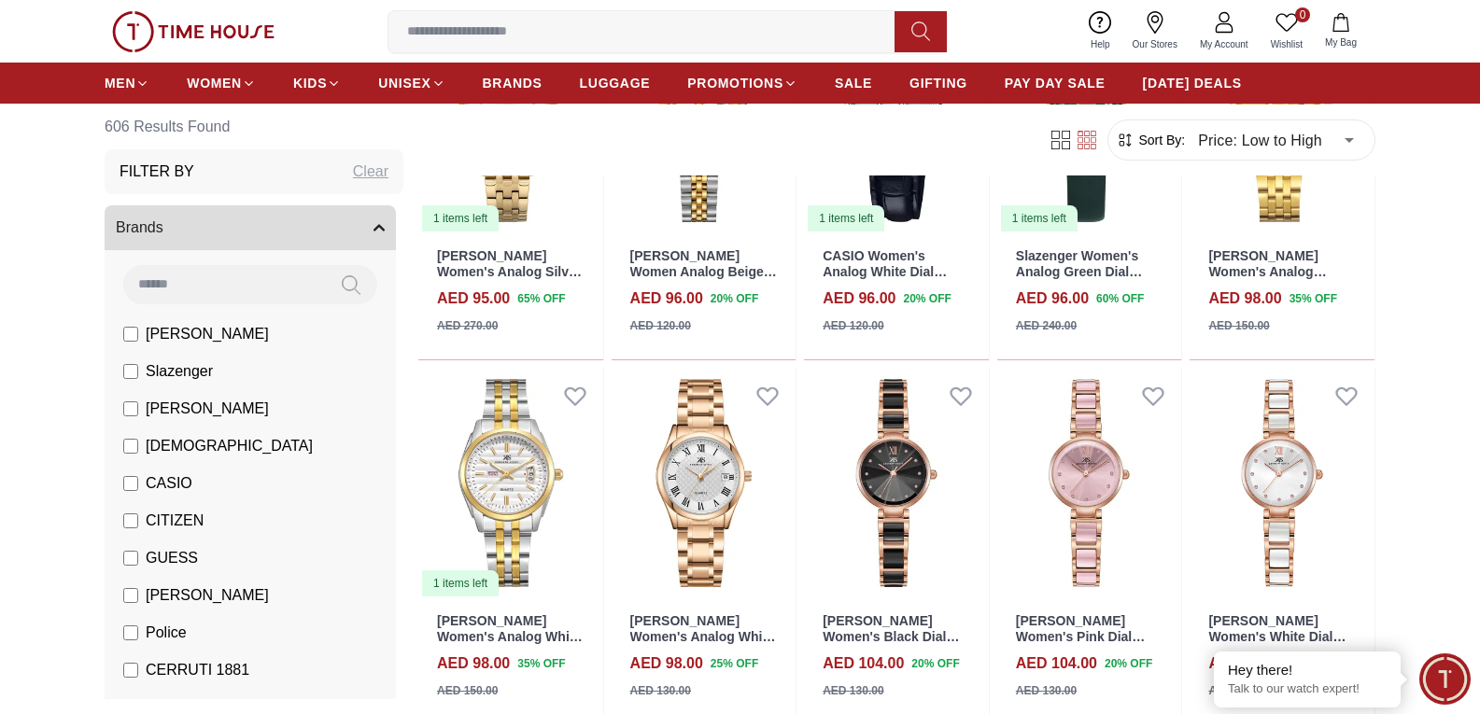
scroll to position [6535, 0]
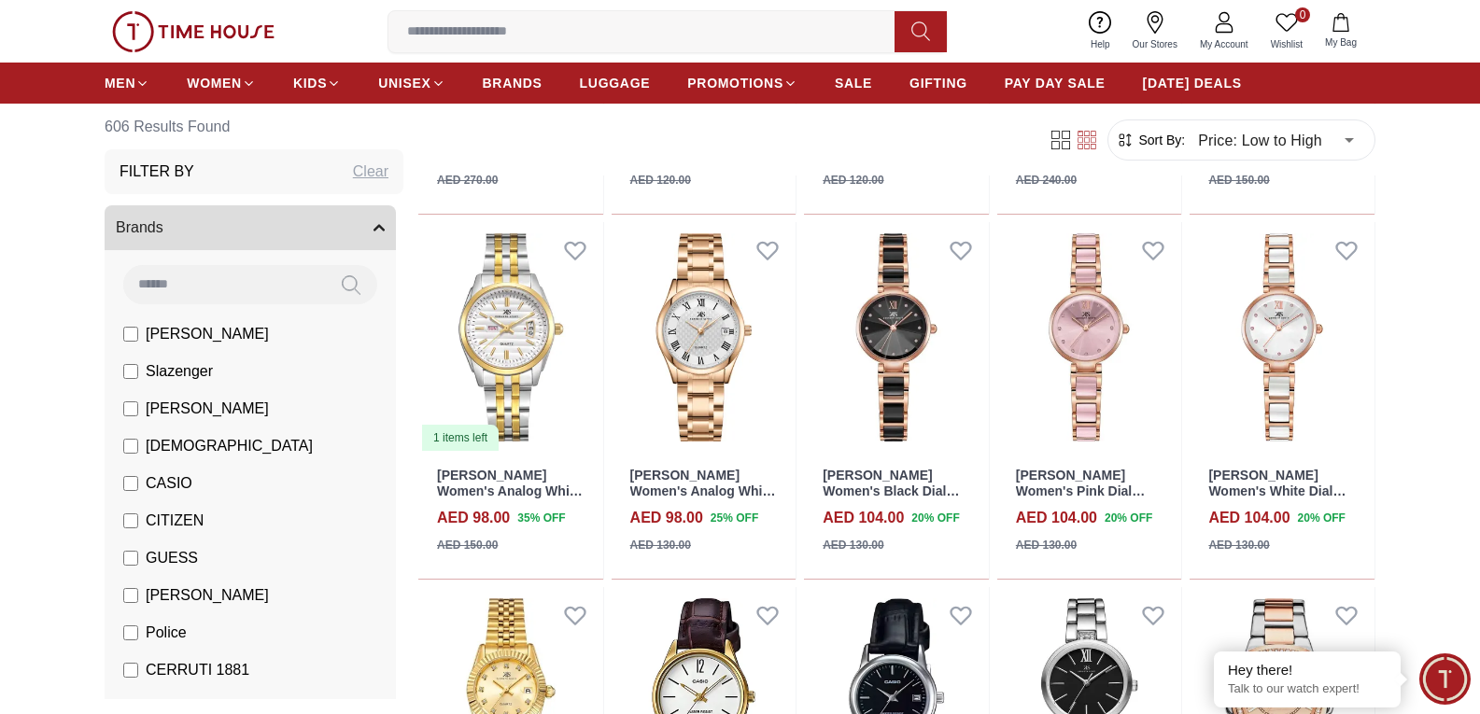
scroll to position [7189, 0]
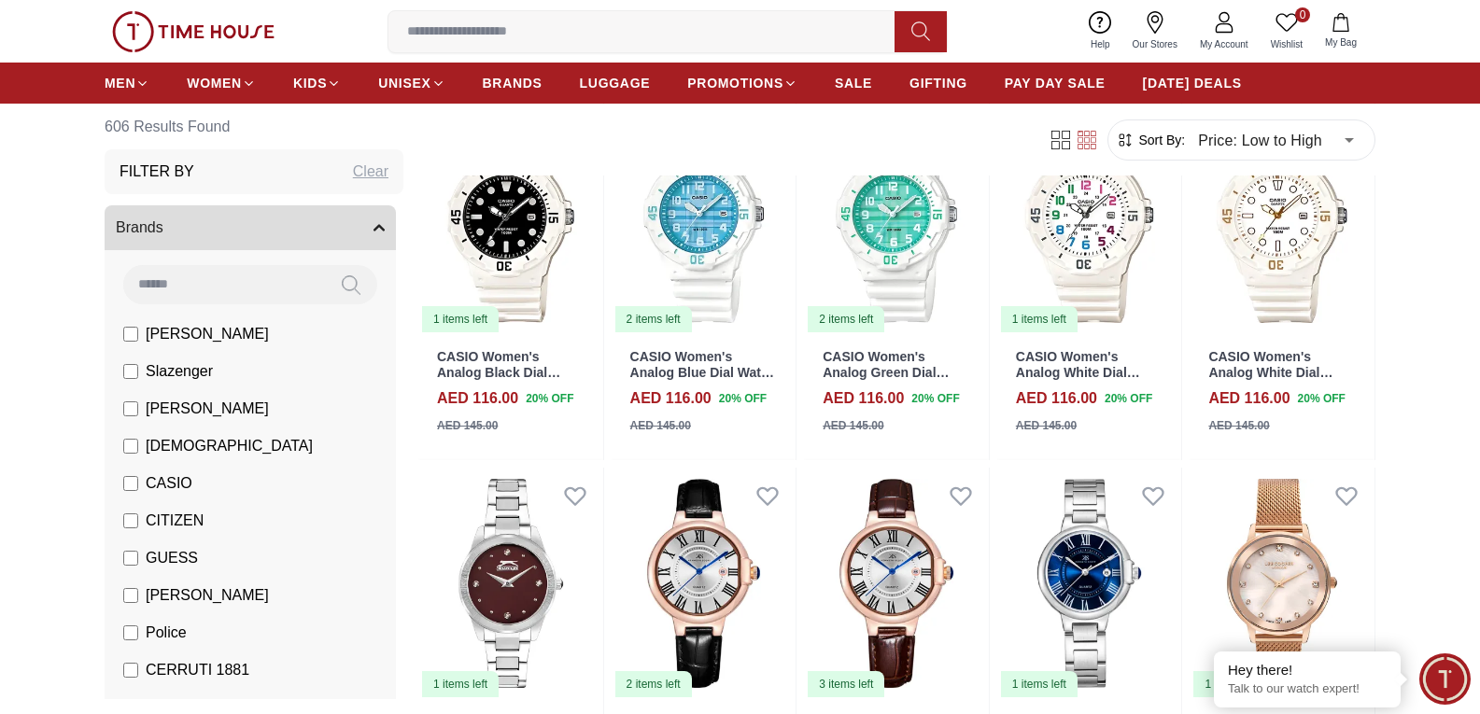
scroll to position [9709, 0]
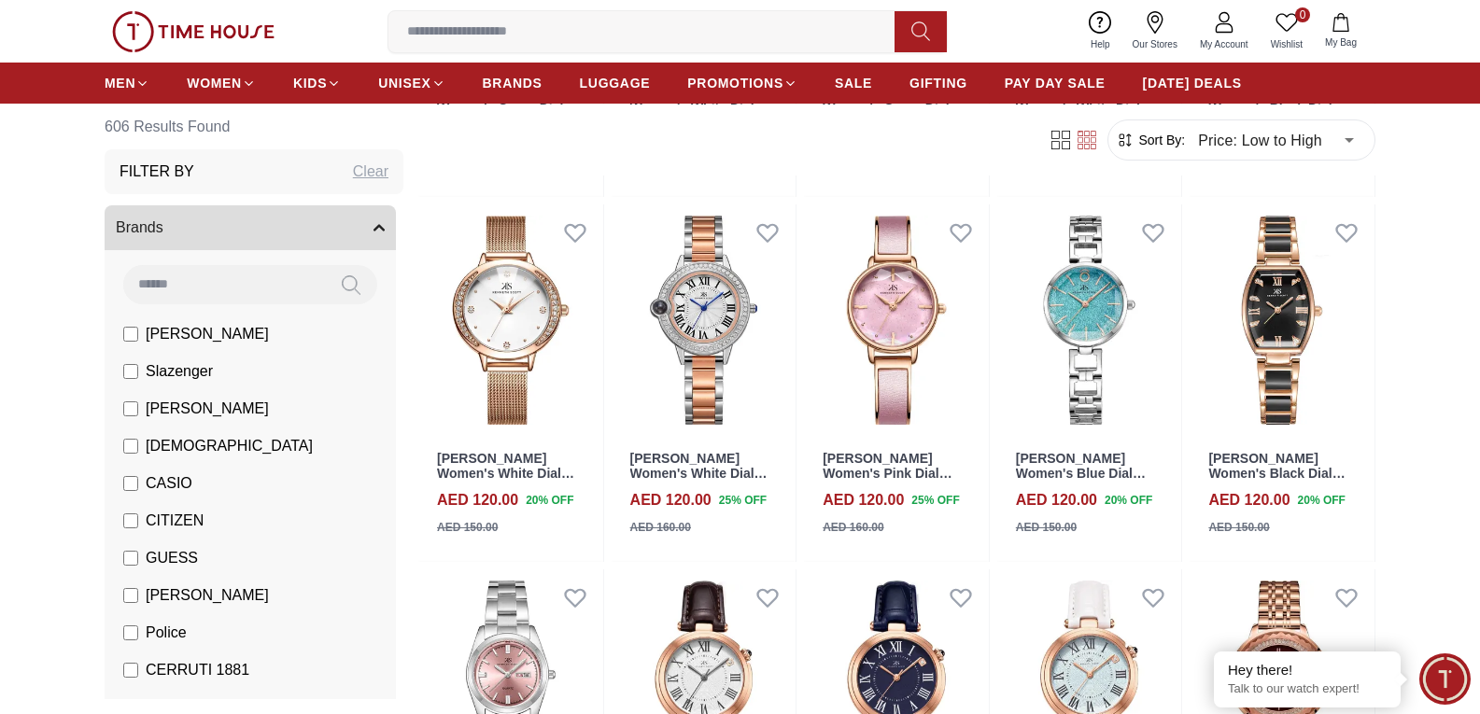
scroll to position [10736, 0]
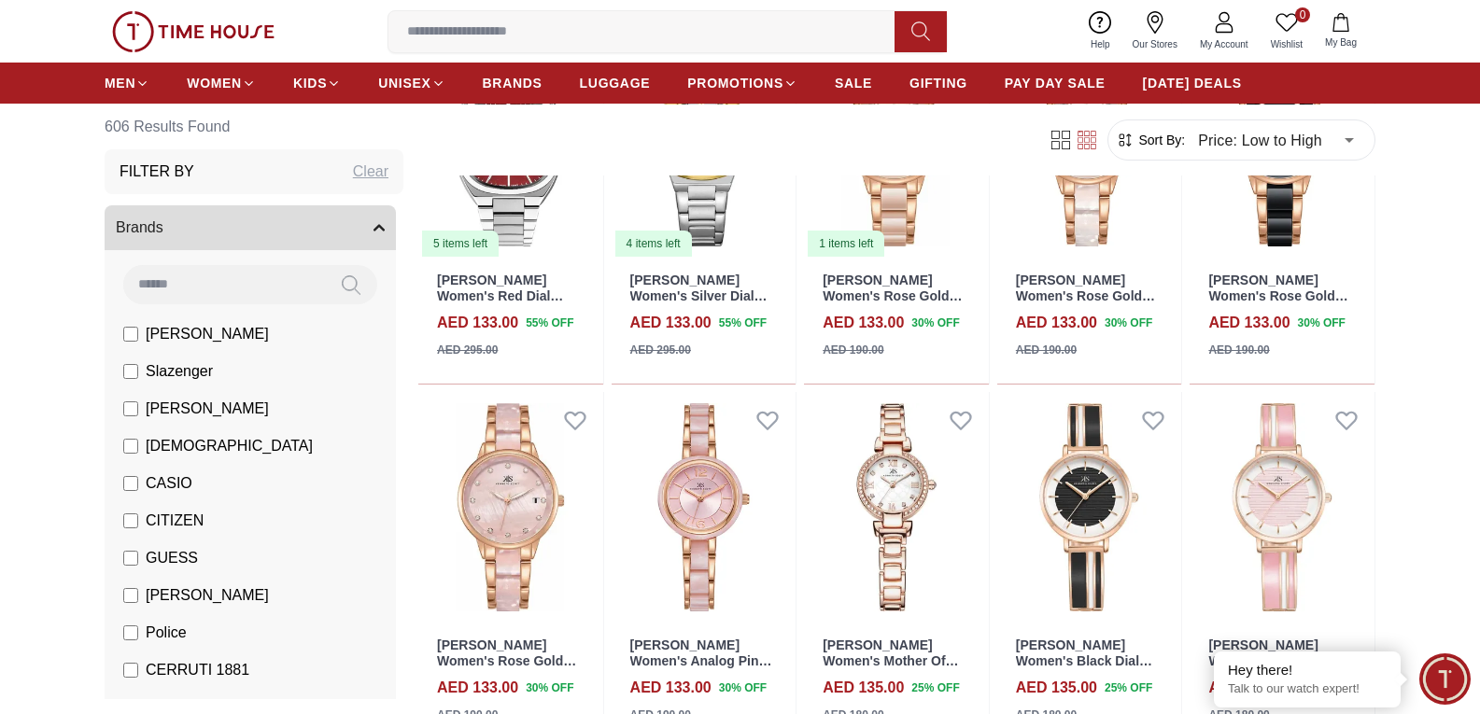
scroll to position [14191, 0]
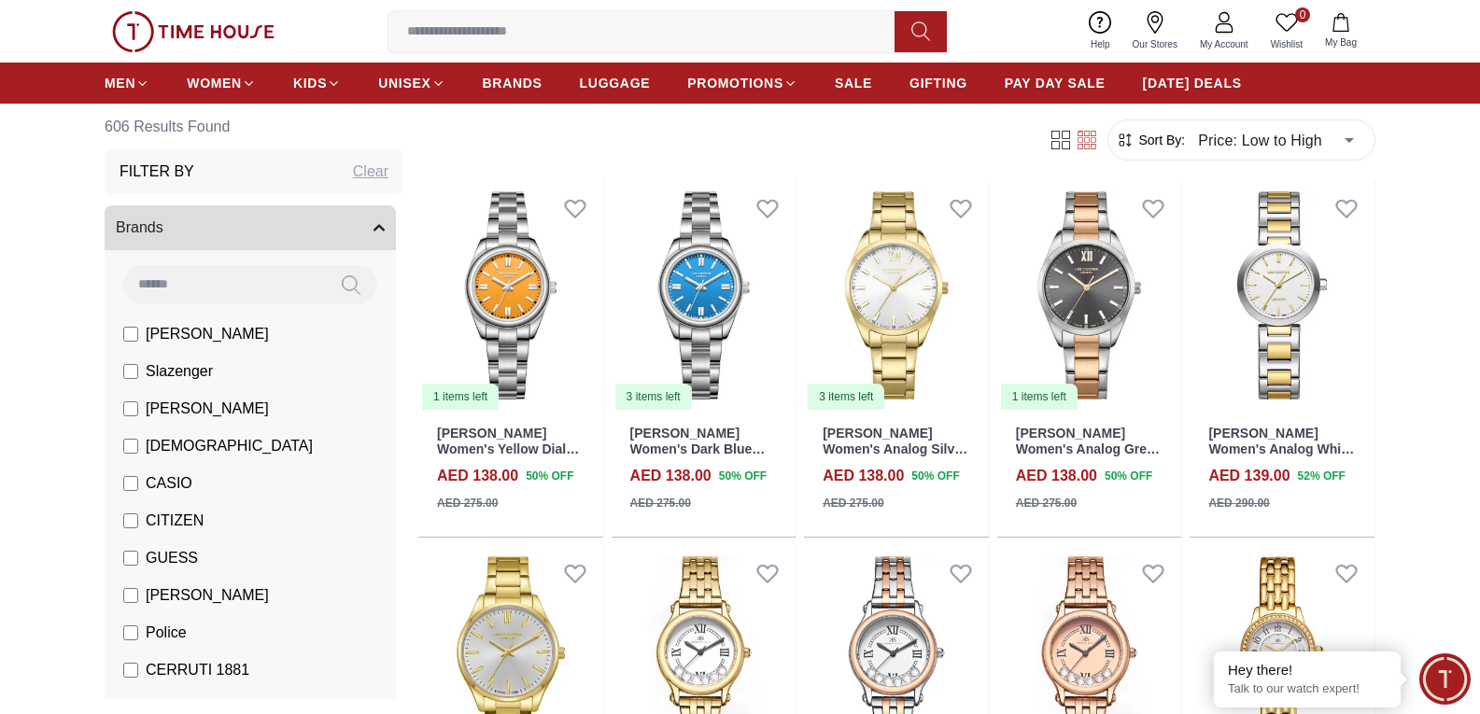
scroll to position [16991, 0]
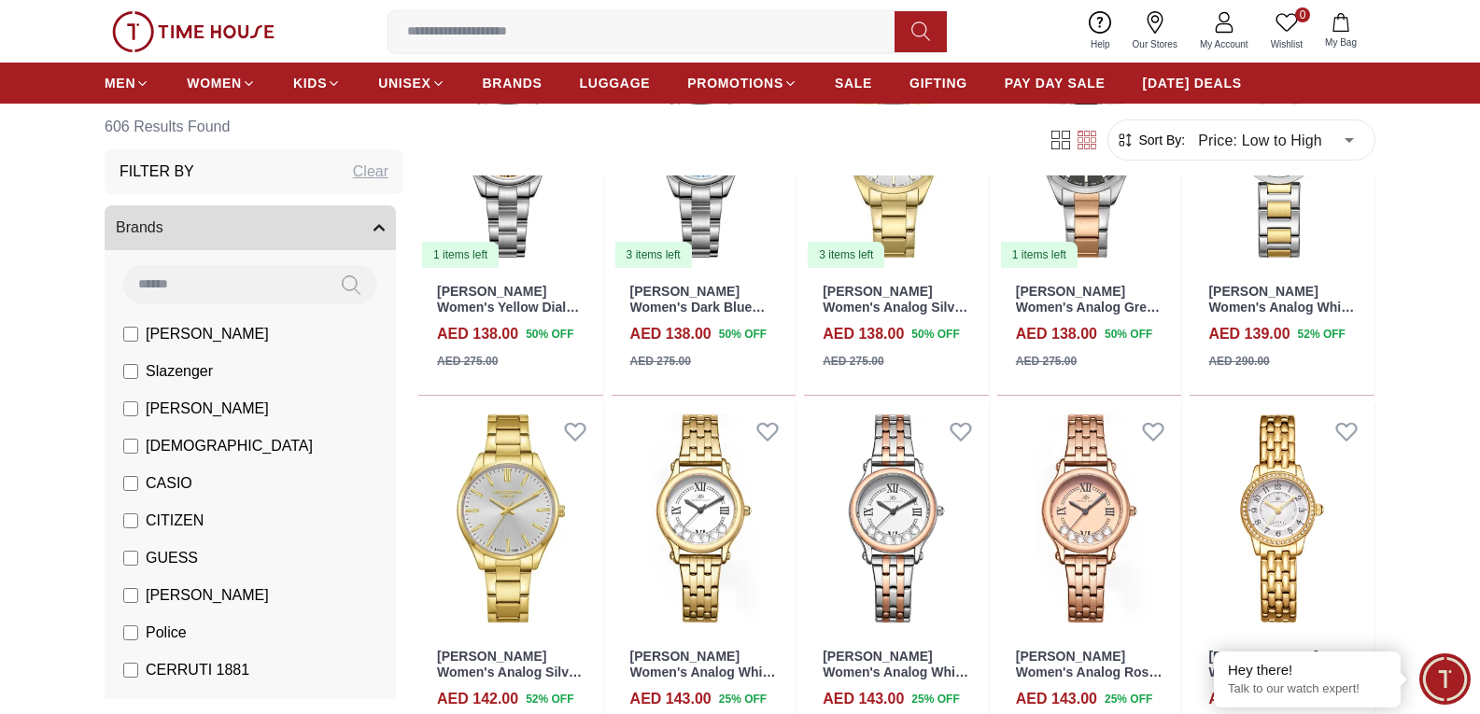
scroll to position [17458, 0]
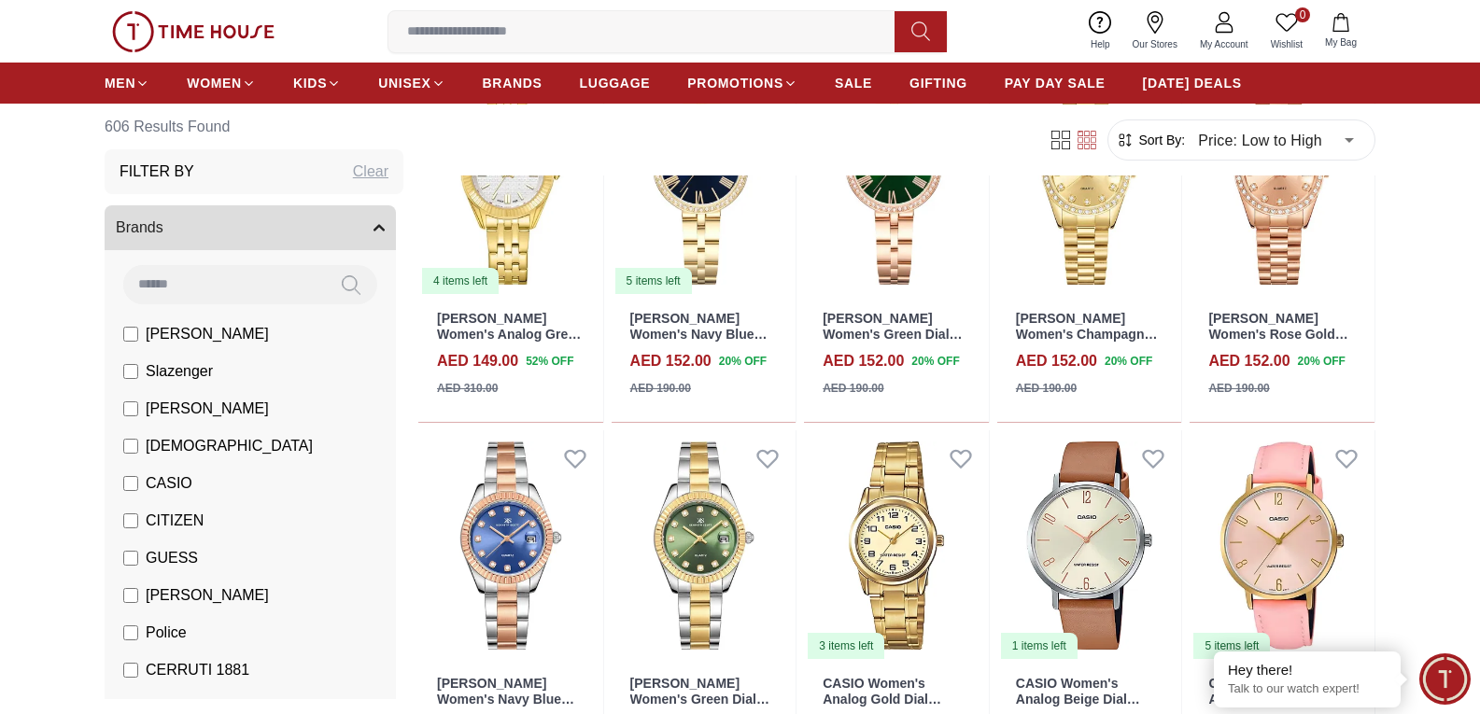
scroll to position [19232, 0]
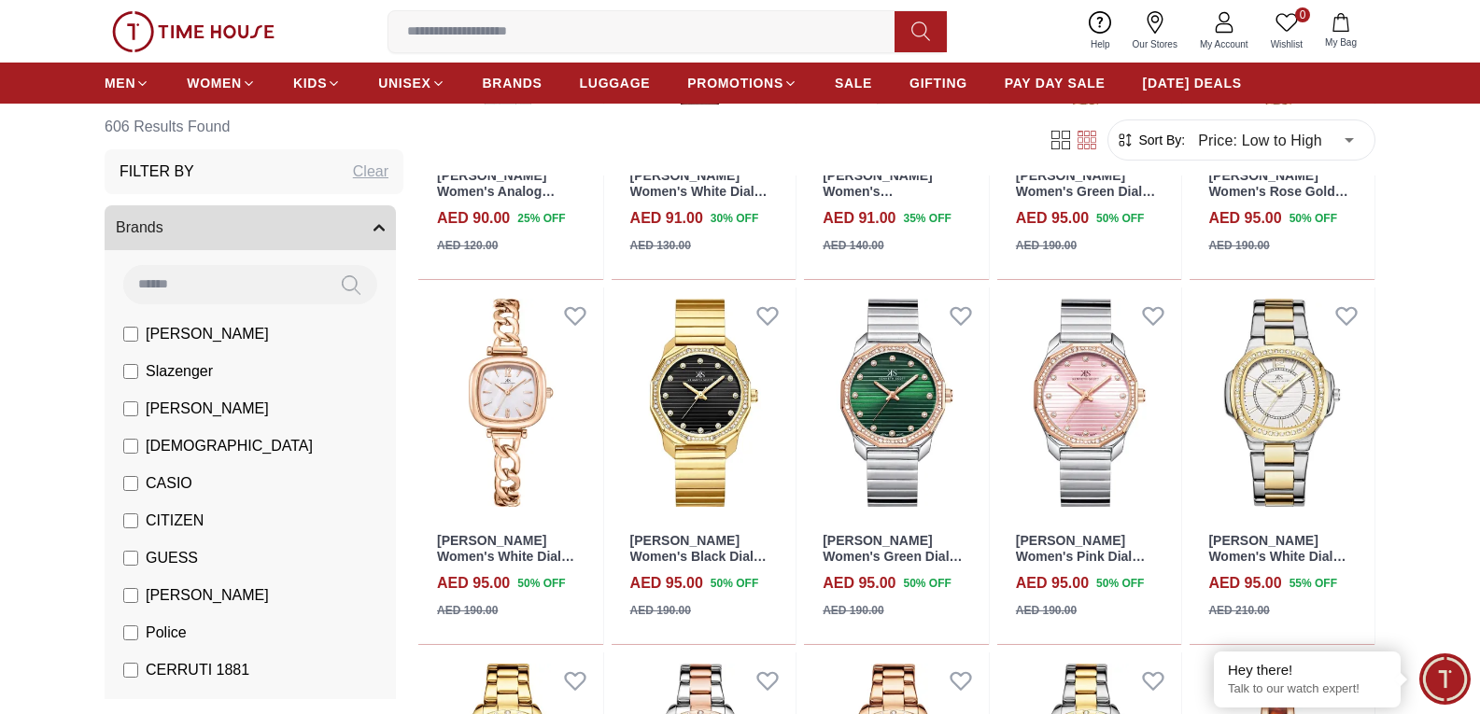
scroll to position [5602, 0]
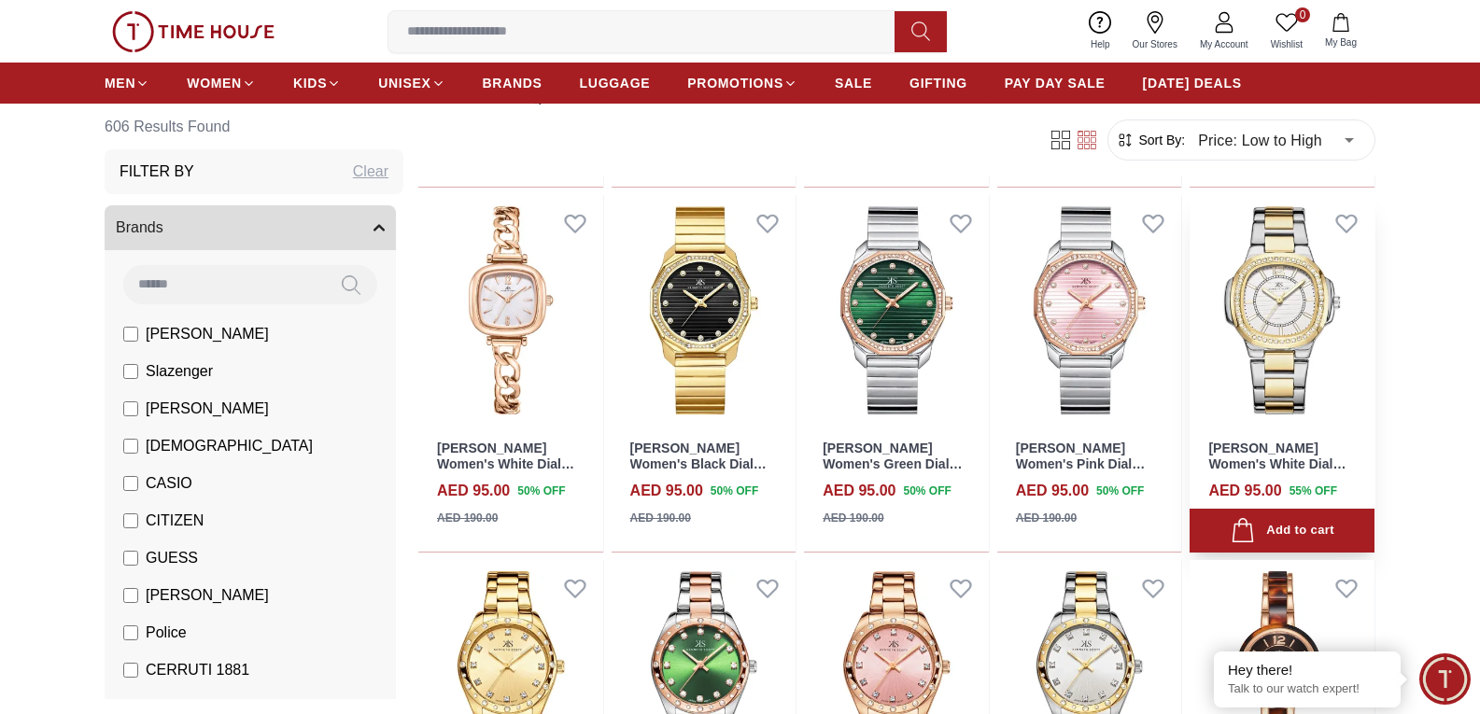
click at [1287, 339] on img at bounding box center [1281, 310] width 185 height 231
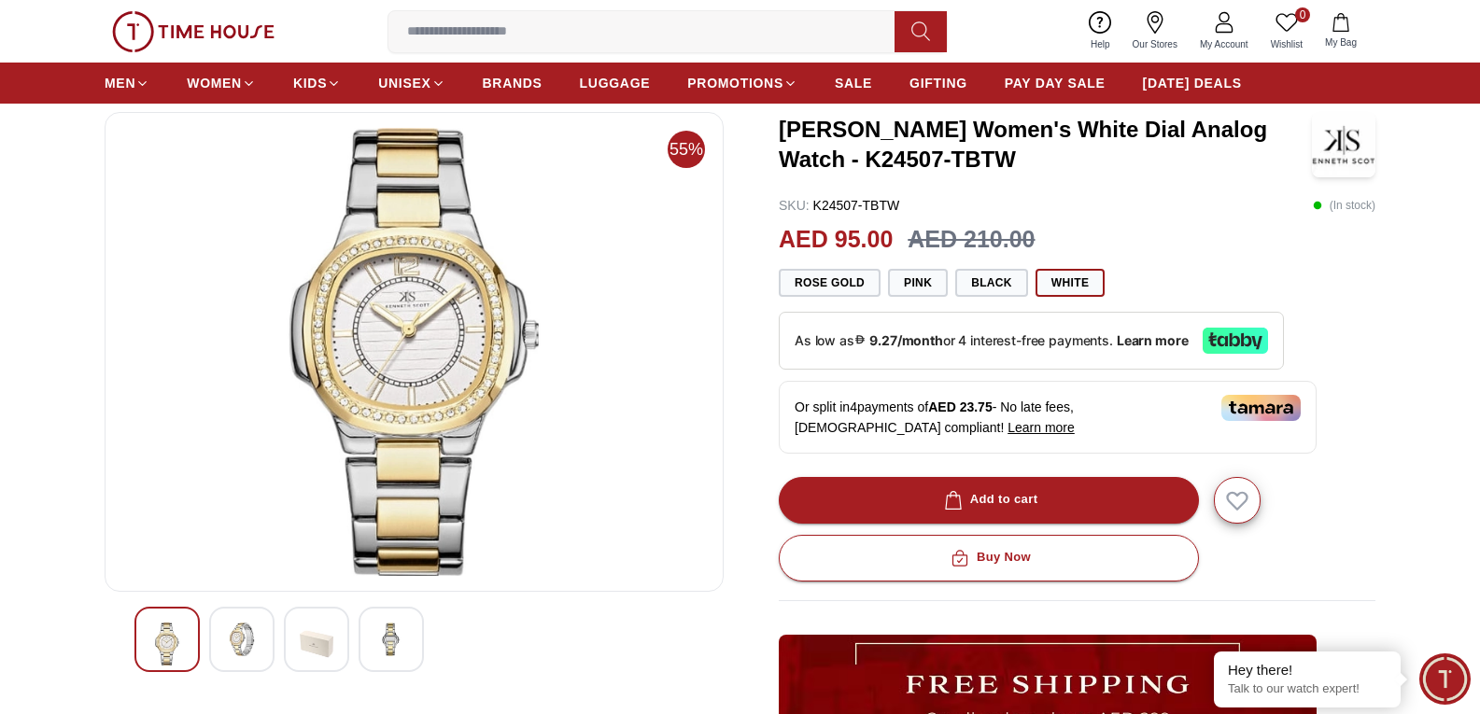
scroll to position [187, 0]
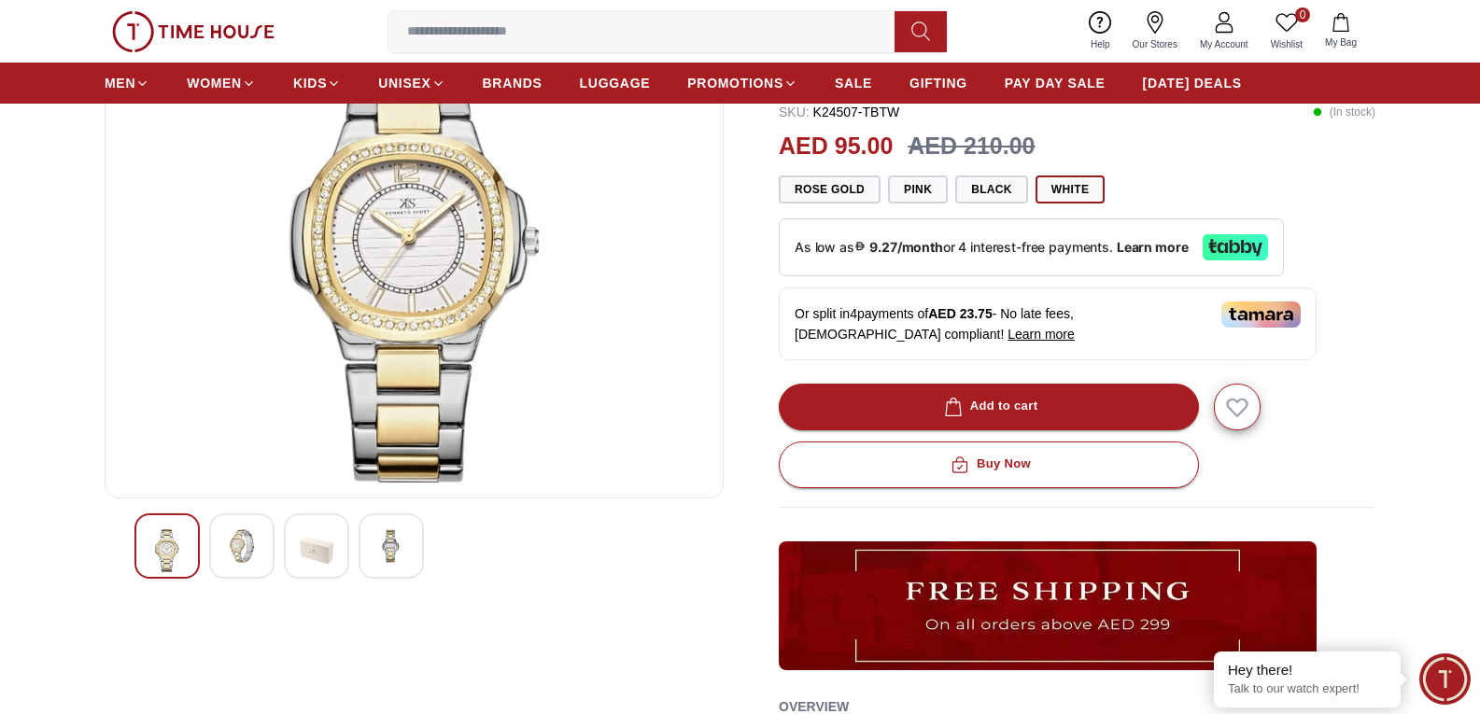
click at [390, 553] on img at bounding box center [391, 546] width 34 height 34
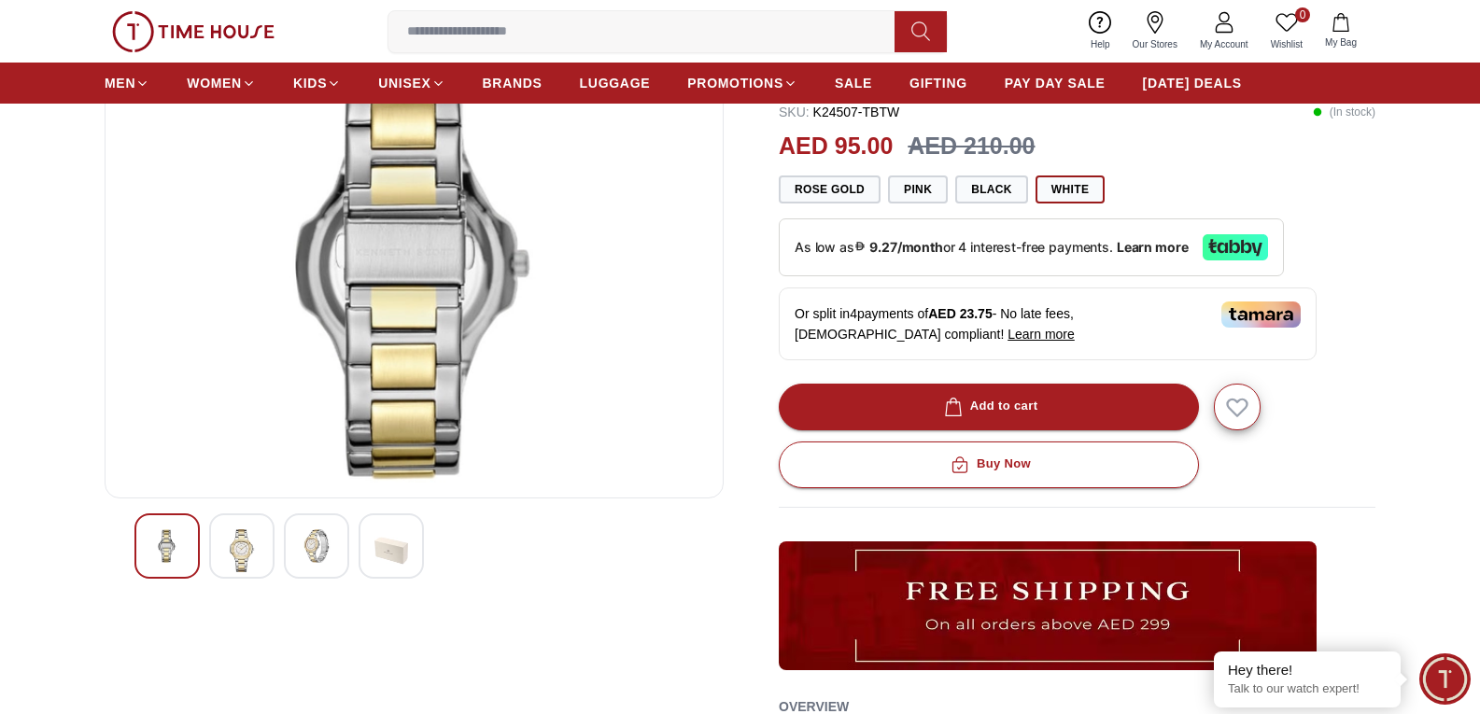
click at [328, 555] on img at bounding box center [317, 546] width 34 height 34
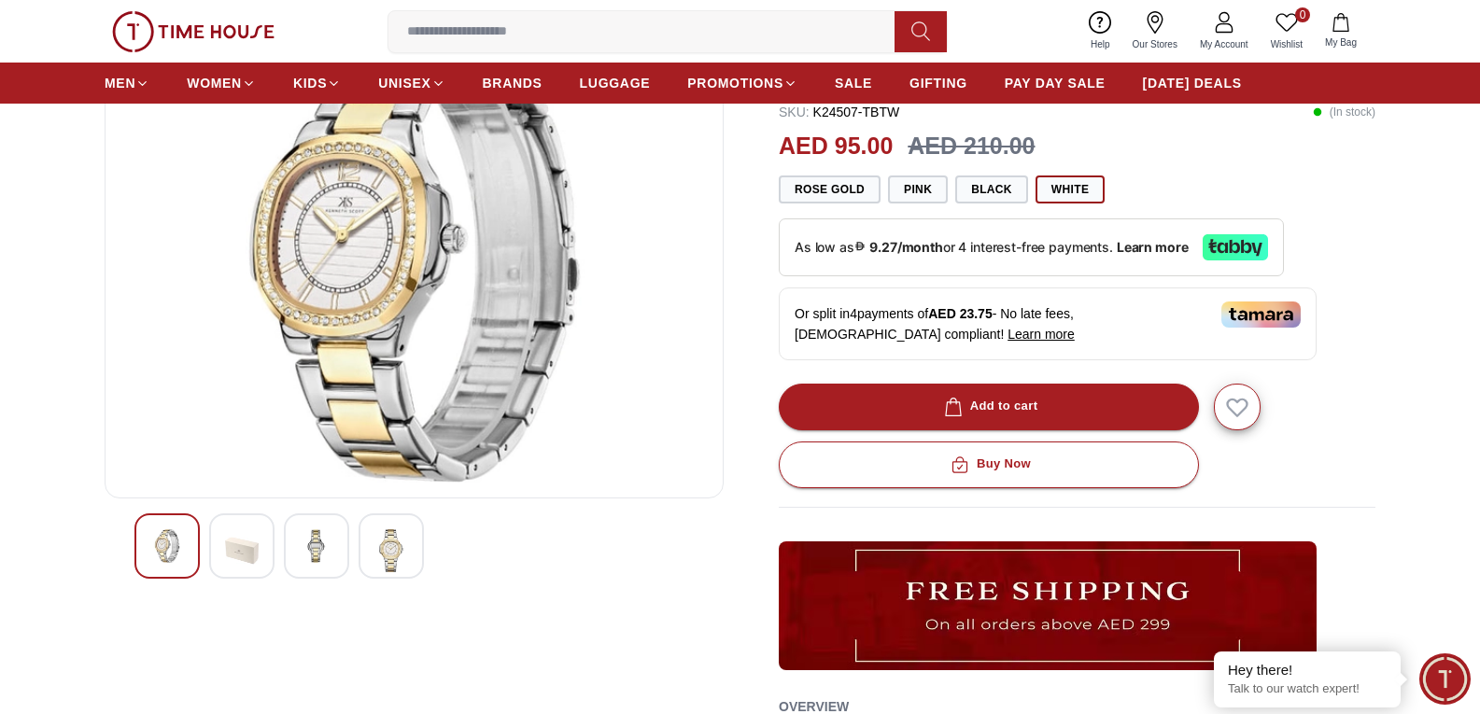
click at [251, 555] on img at bounding box center [242, 550] width 34 height 43
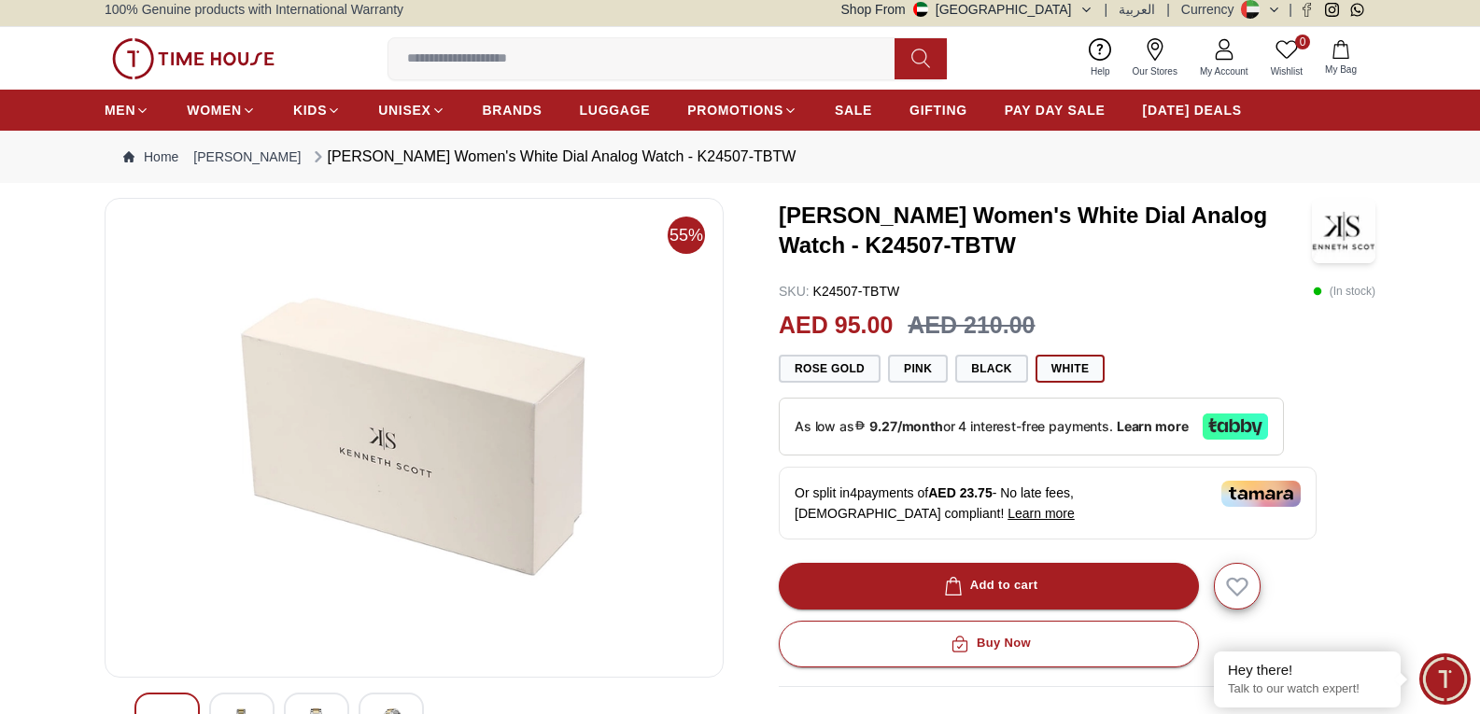
scroll to position [0, 0]
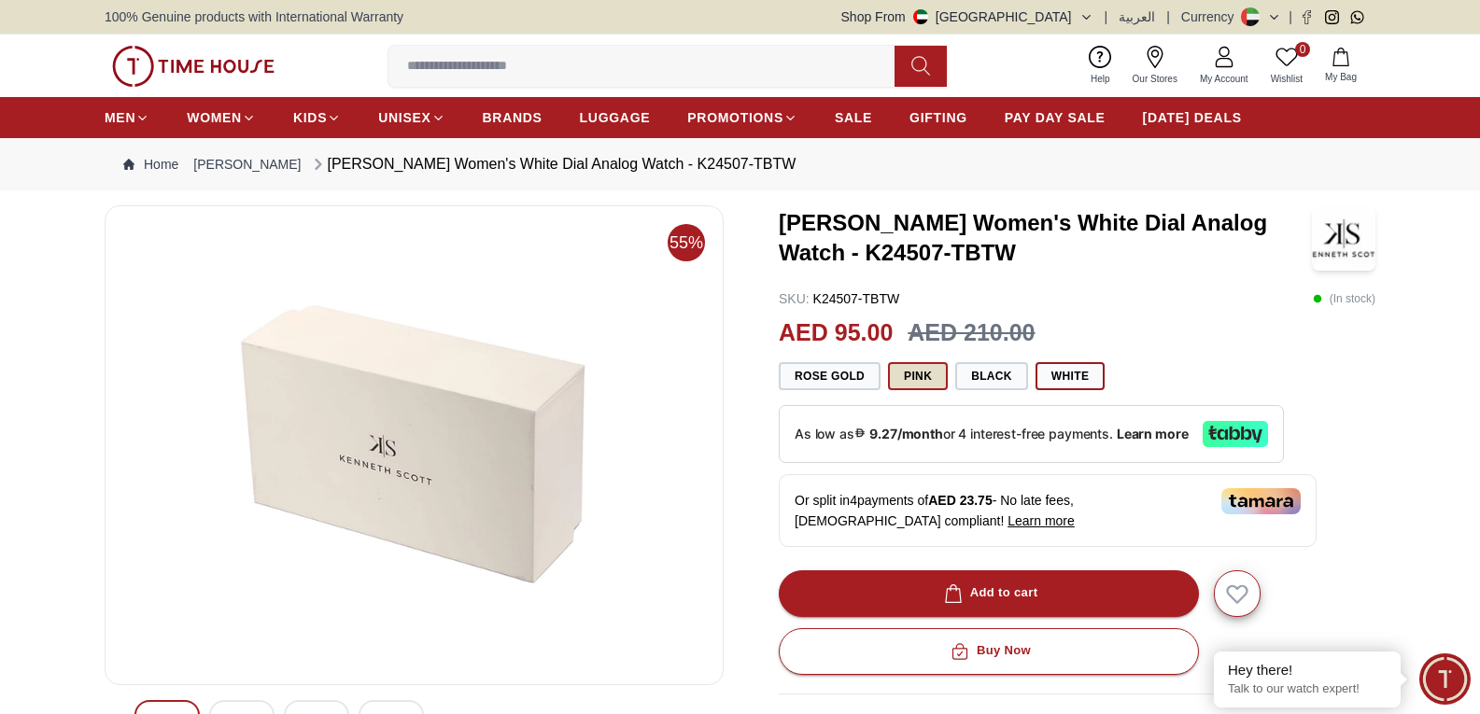
click at [920, 375] on button "Pink" at bounding box center [918, 376] width 60 height 28
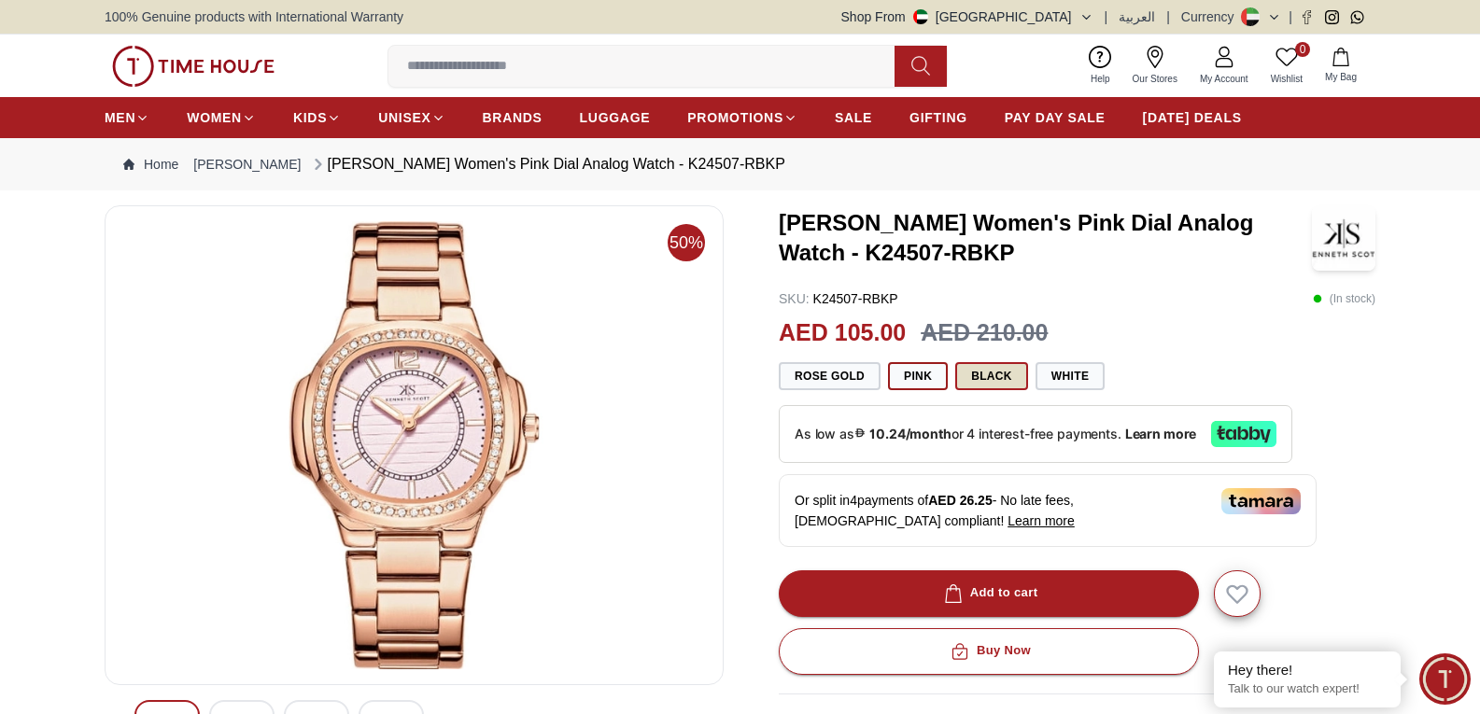
click at [999, 381] on button "Black" at bounding box center [991, 376] width 73 height 28
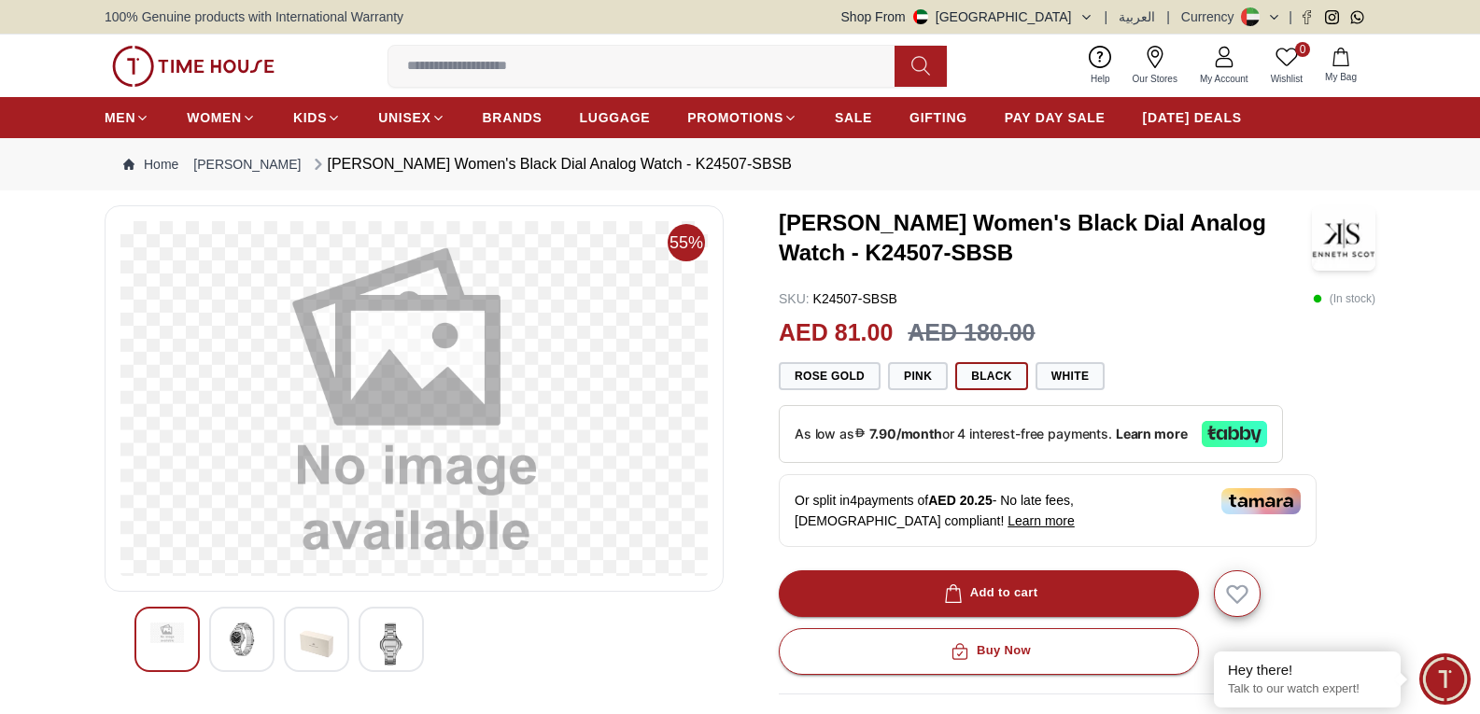
click at [232, 640] on img at bounding box center [242, 640] width 34 height 34
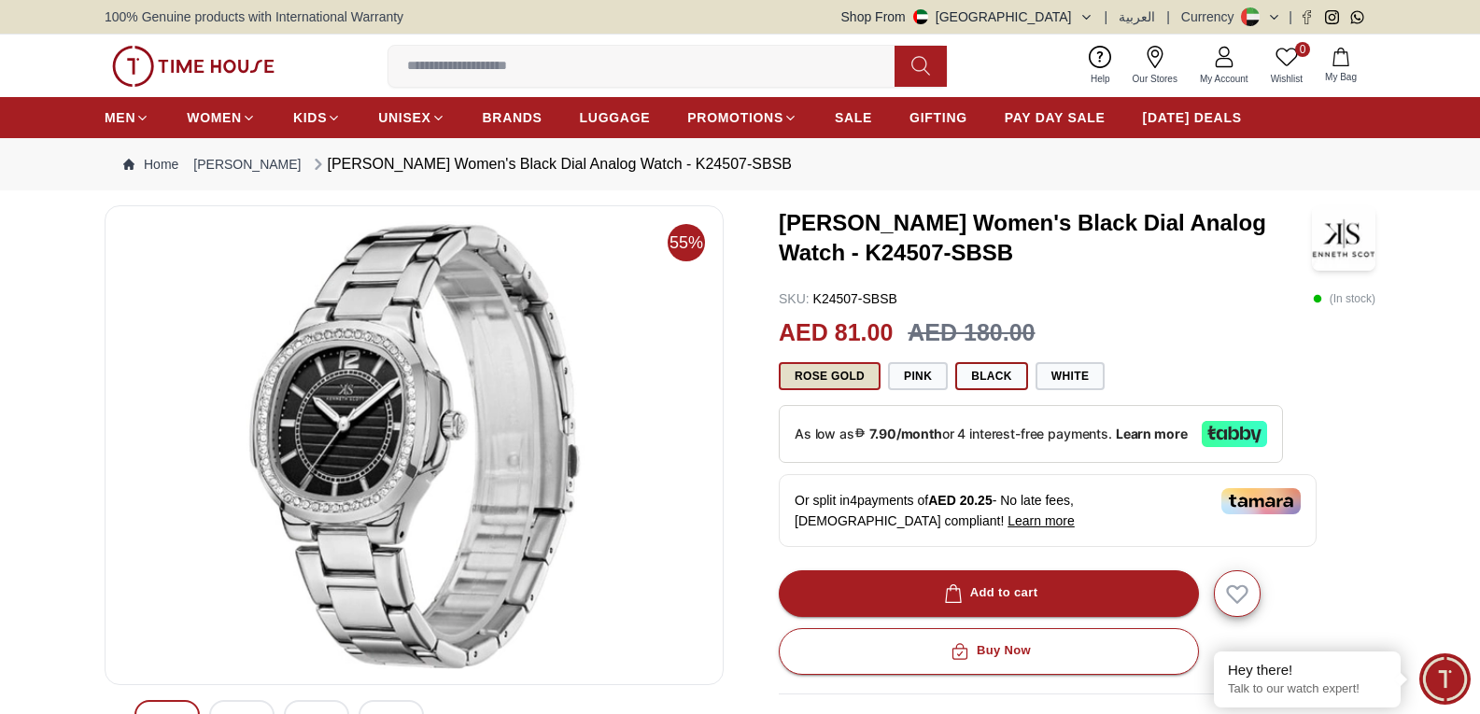
click at [836, 375] on button "Rose gold" at bounding box center [830, 376] width 102 height 28
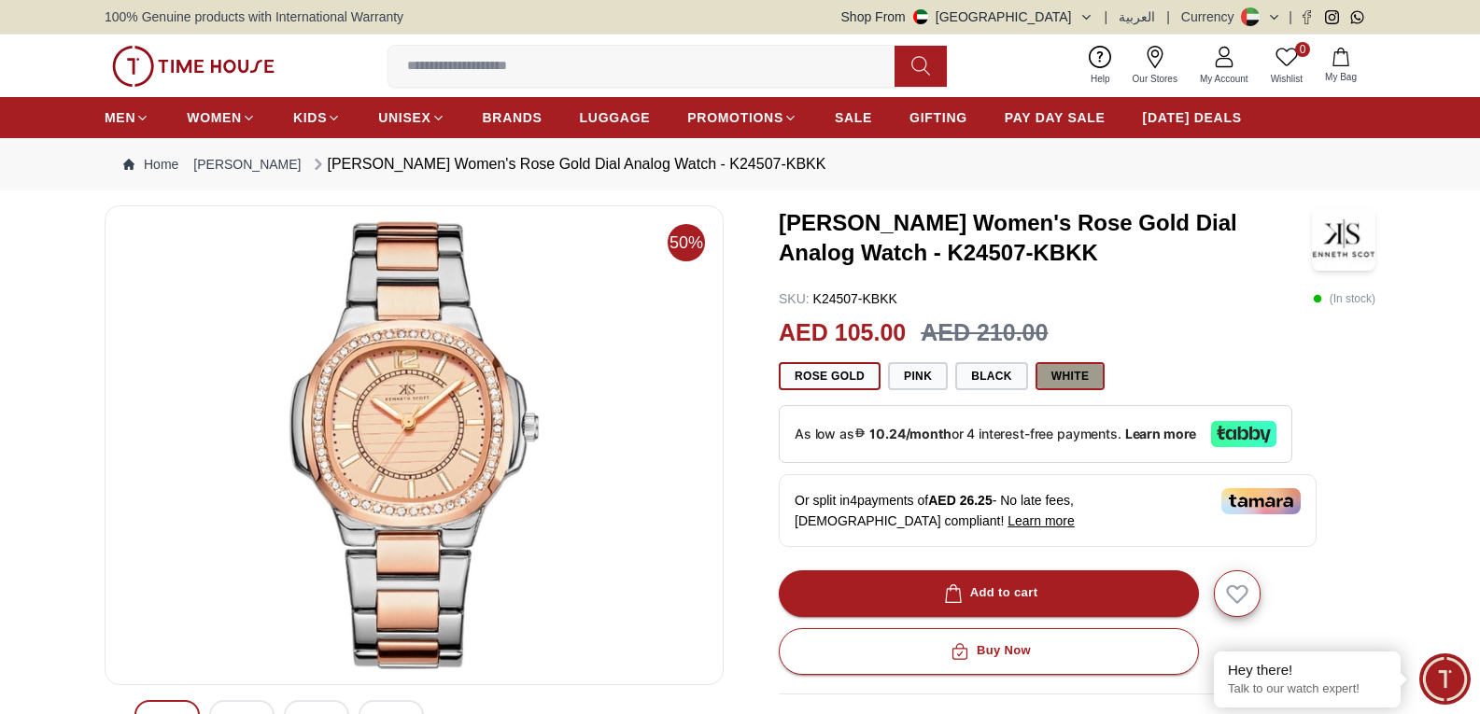
click at [1078, 386] on button "White" at bounding box center [1069, 376] width 69 height 28
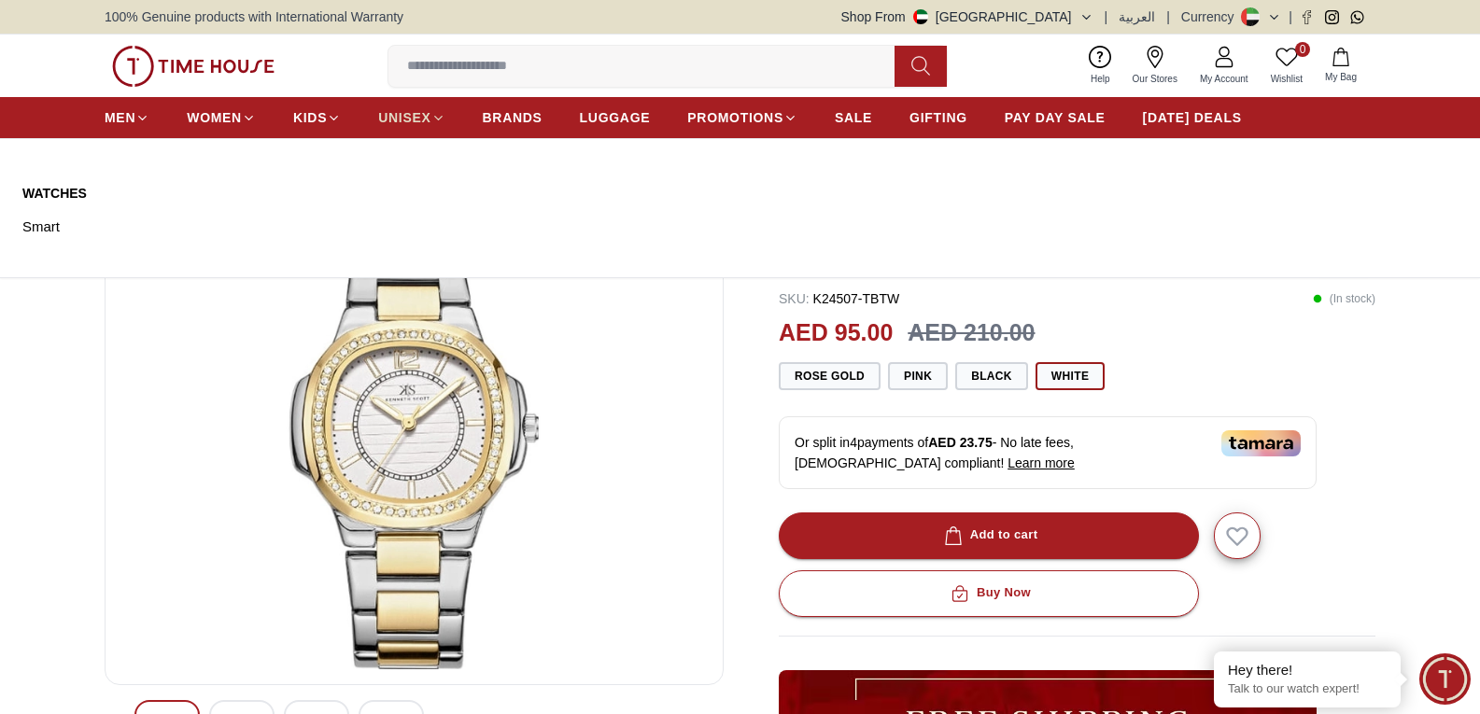
click at [402, 114] on span "UNISEX" at bounding box center [404, 117] width 52 height 19
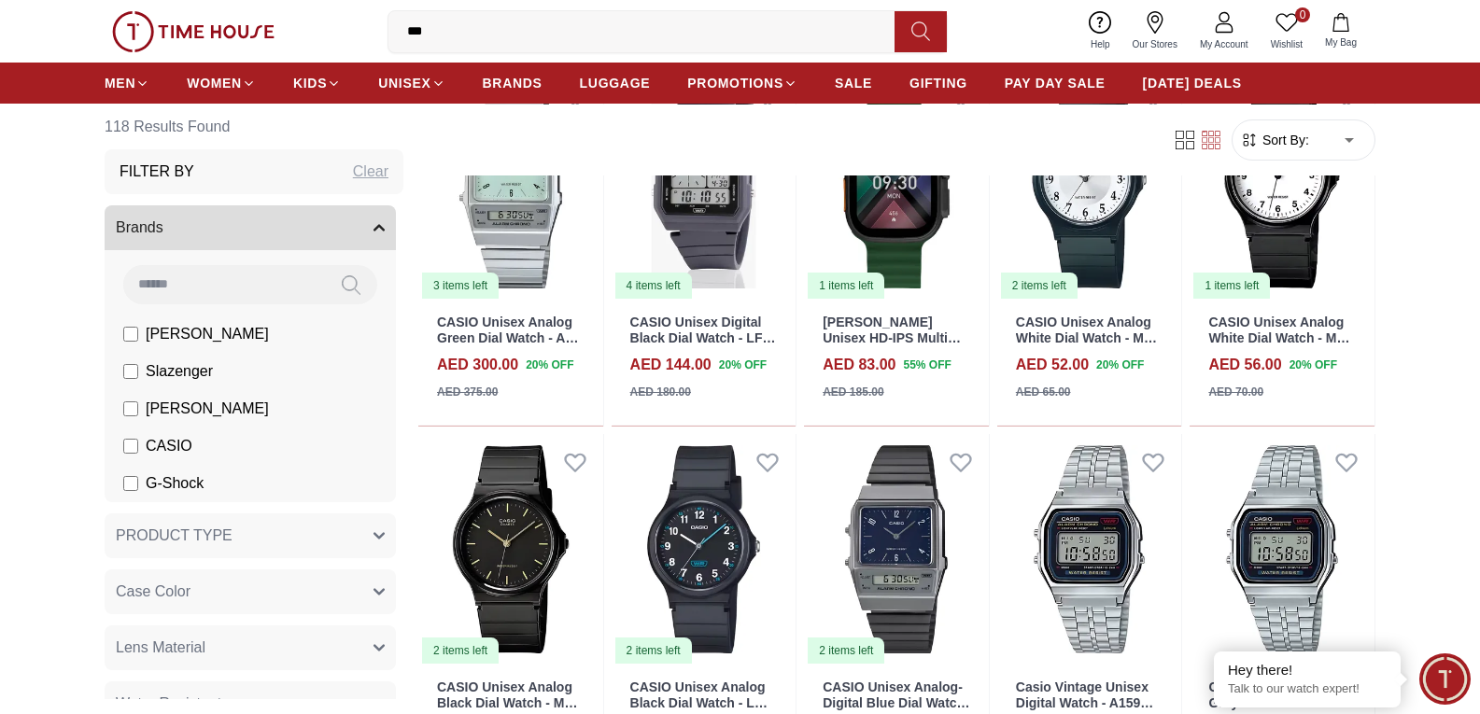
scroll to position [1214, 0]
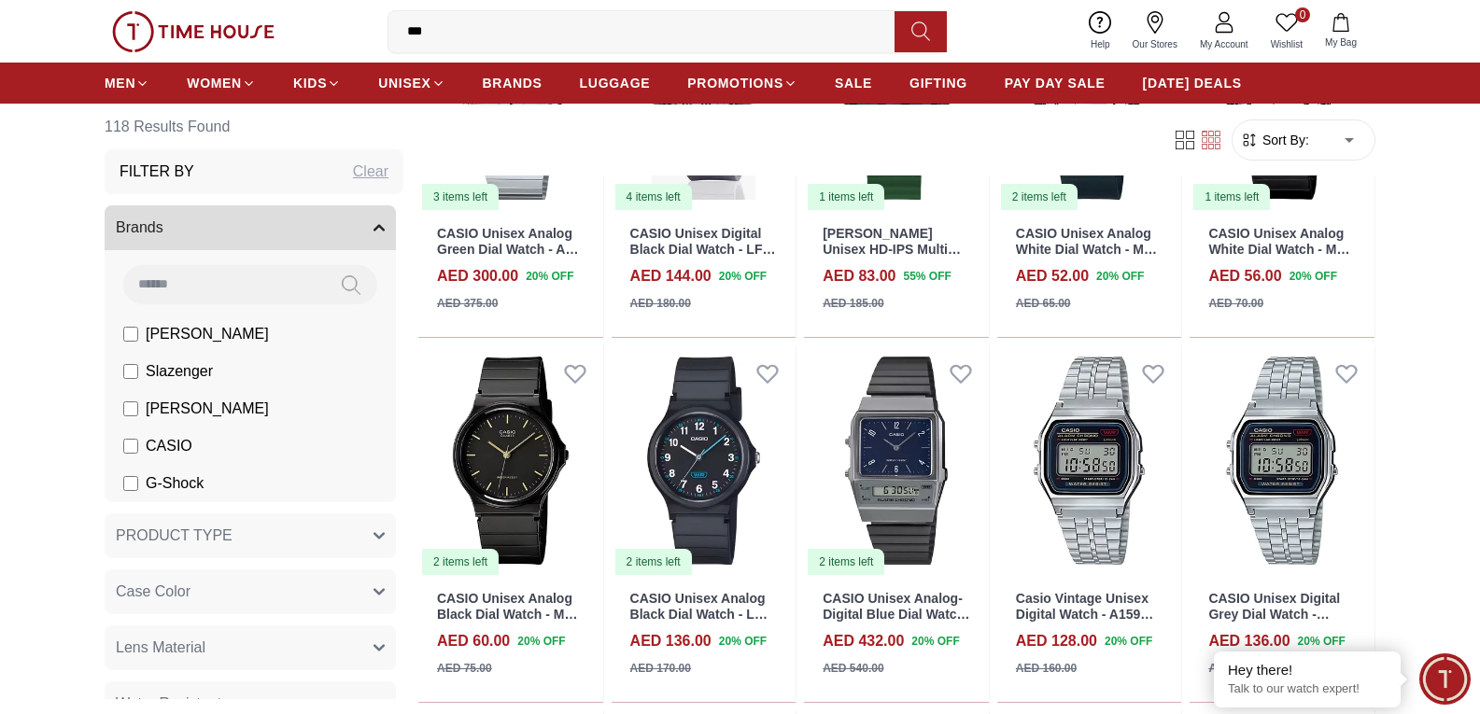
scroll to position [1120, 0]
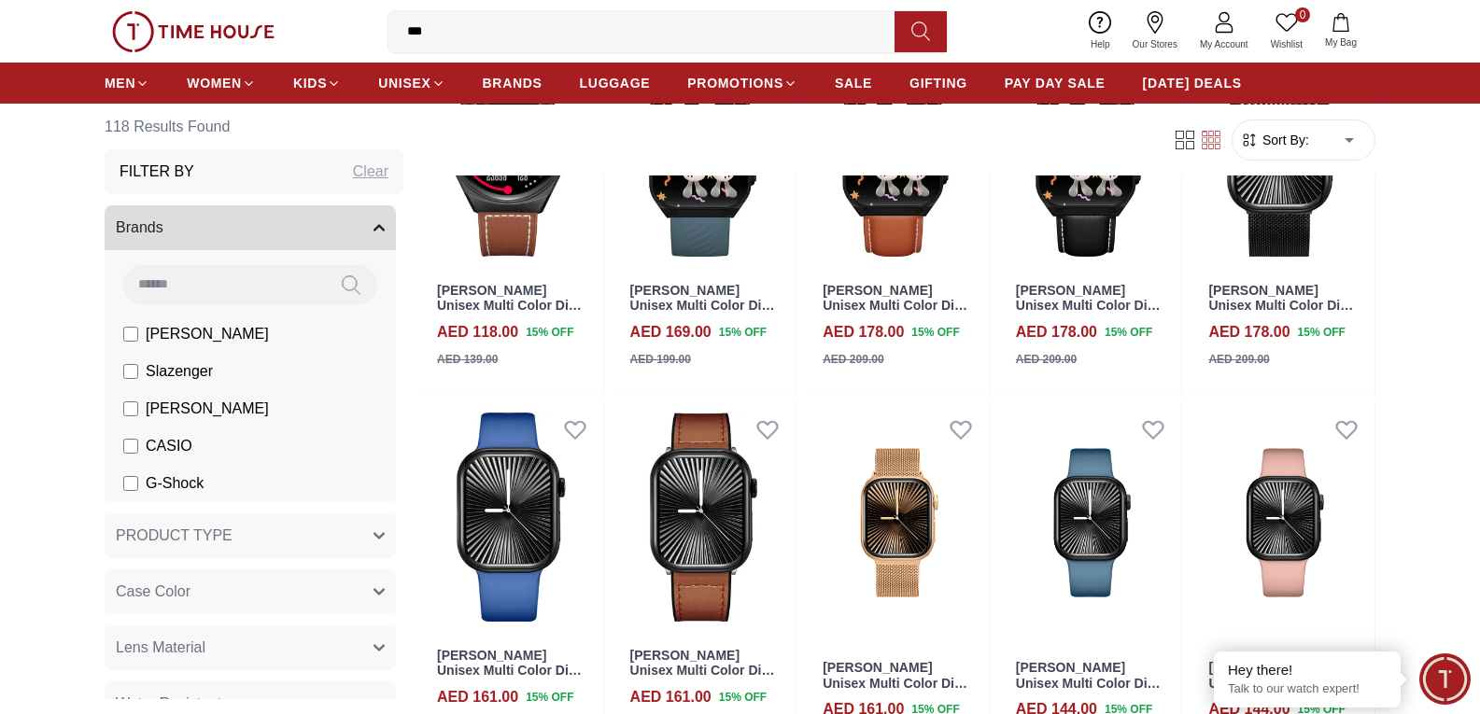
scroll to position [5799, 0]
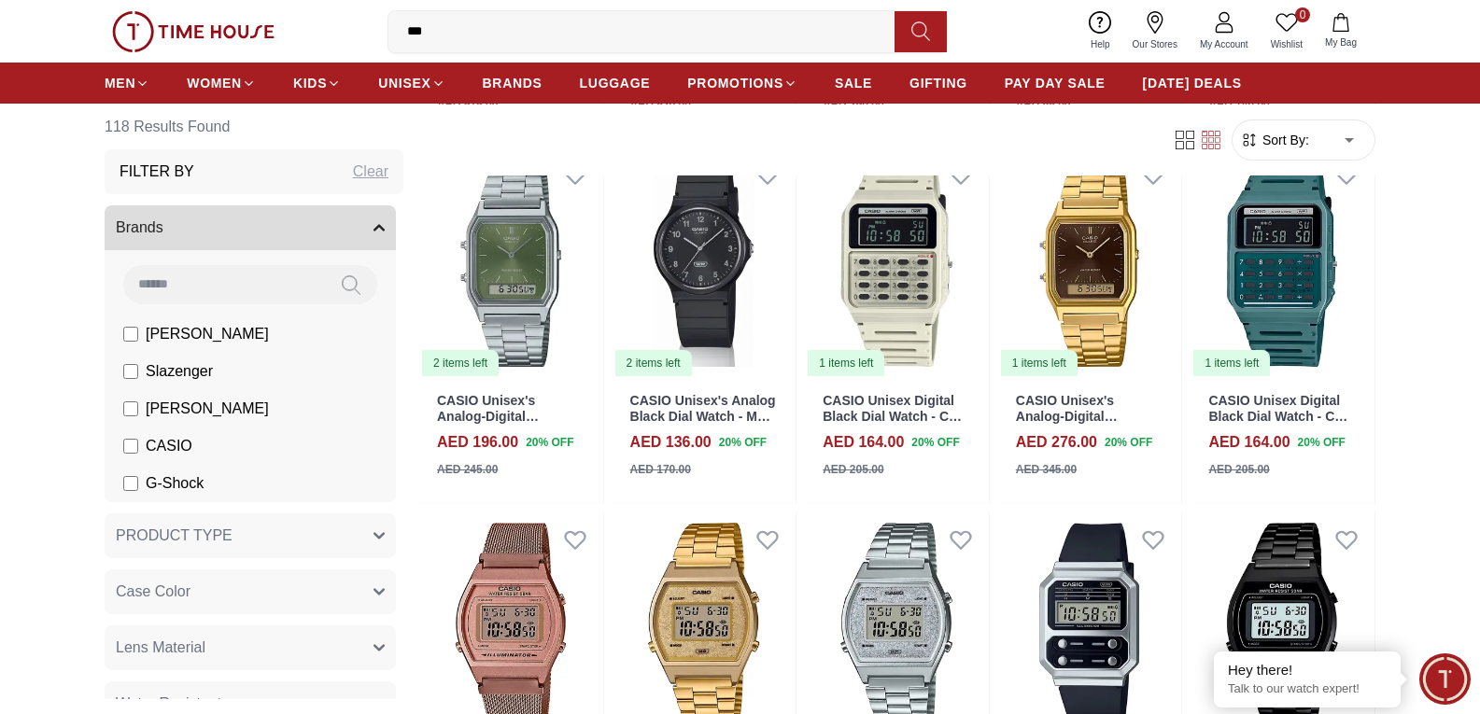
scroll to position [6546, 0]
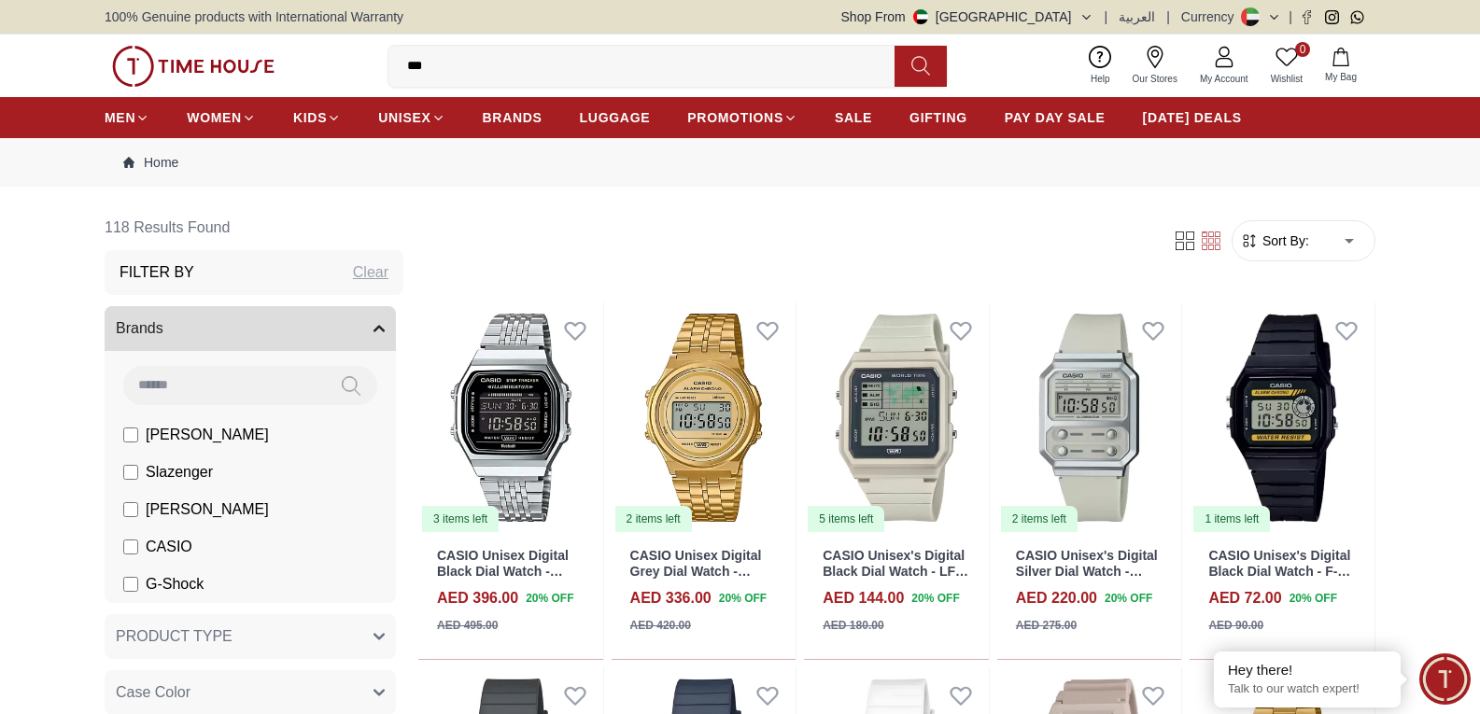
scroll to position [6971, 0]
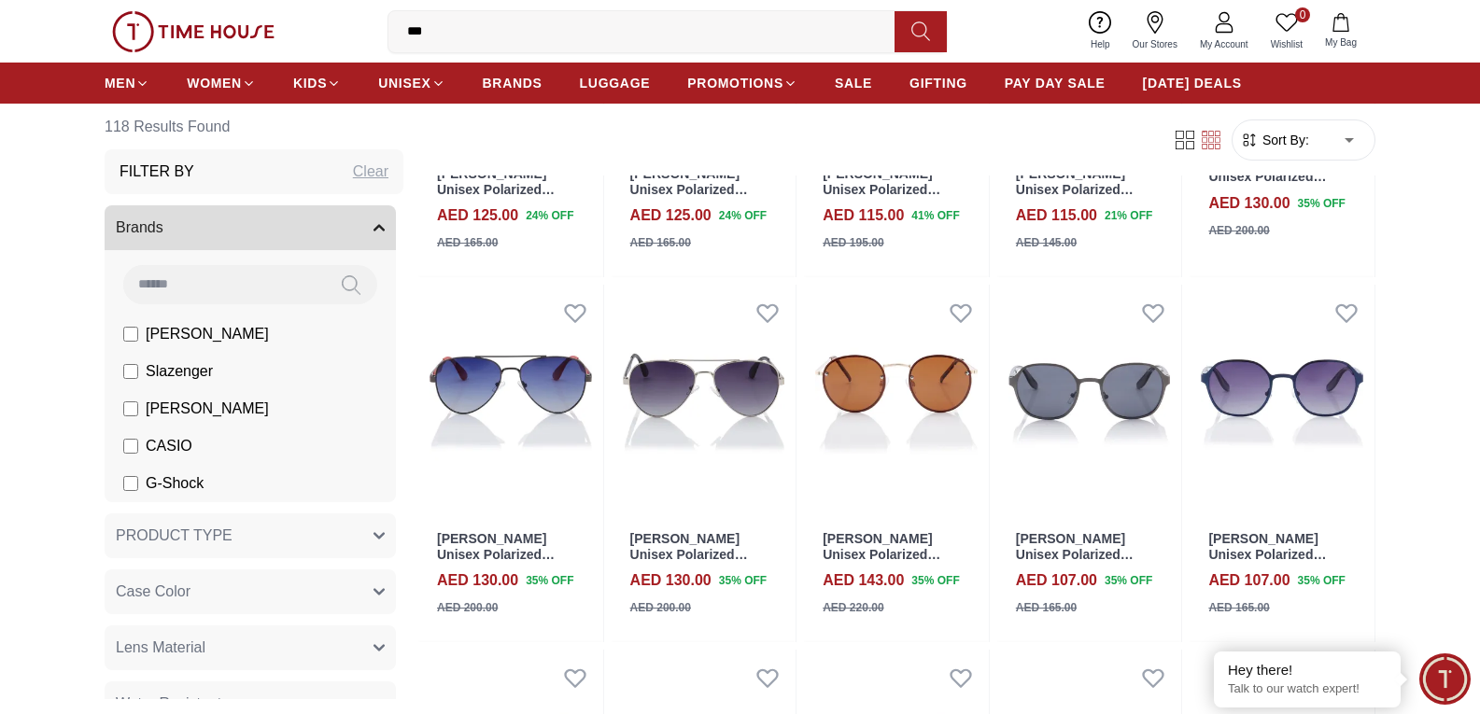
scroll to position [1209, 0]
